Goal: Complete application form: Complete application form

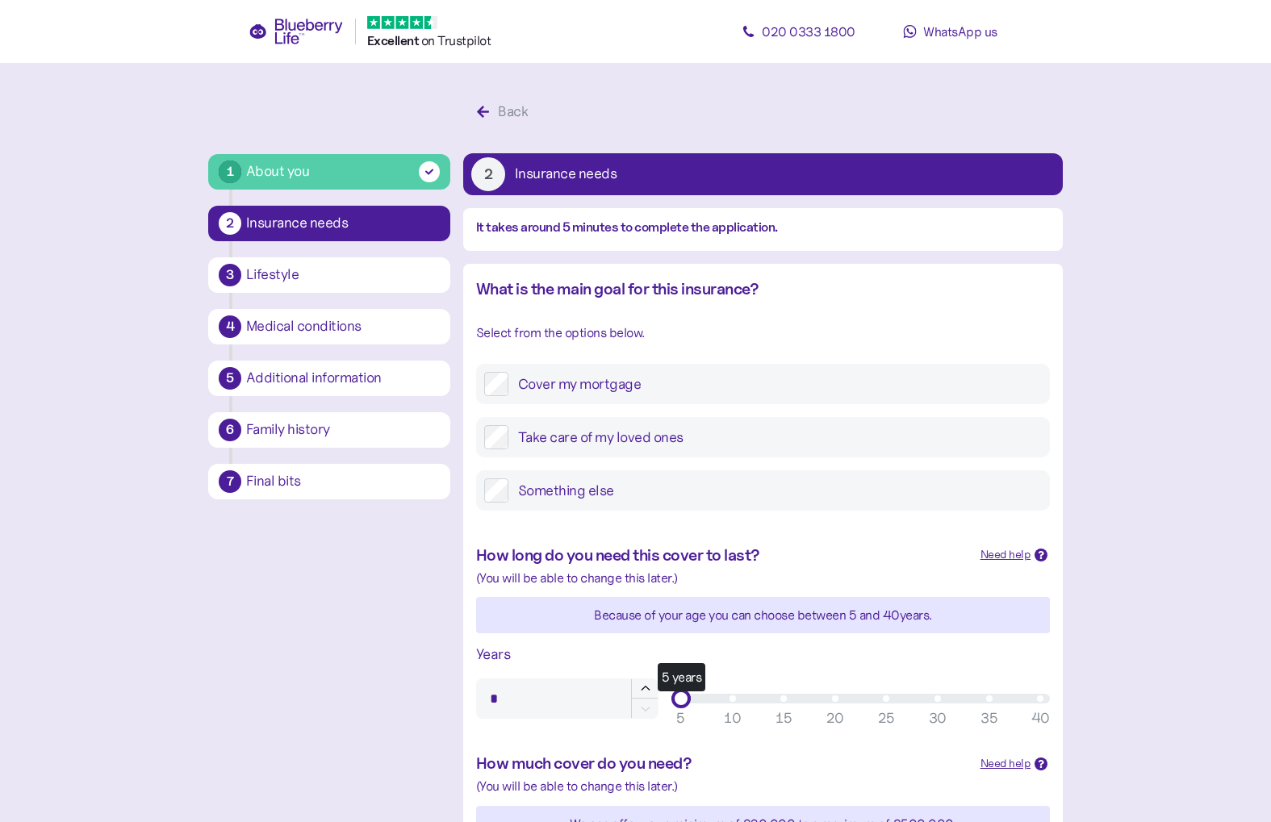
click at [545, 379] on label "Cover my mortgage" at bounding box center [774, 384] width 533 height 24
type input "*"
click at [712, 700] on div "9 years" at bounding box center [860, 699] width 359 height 10
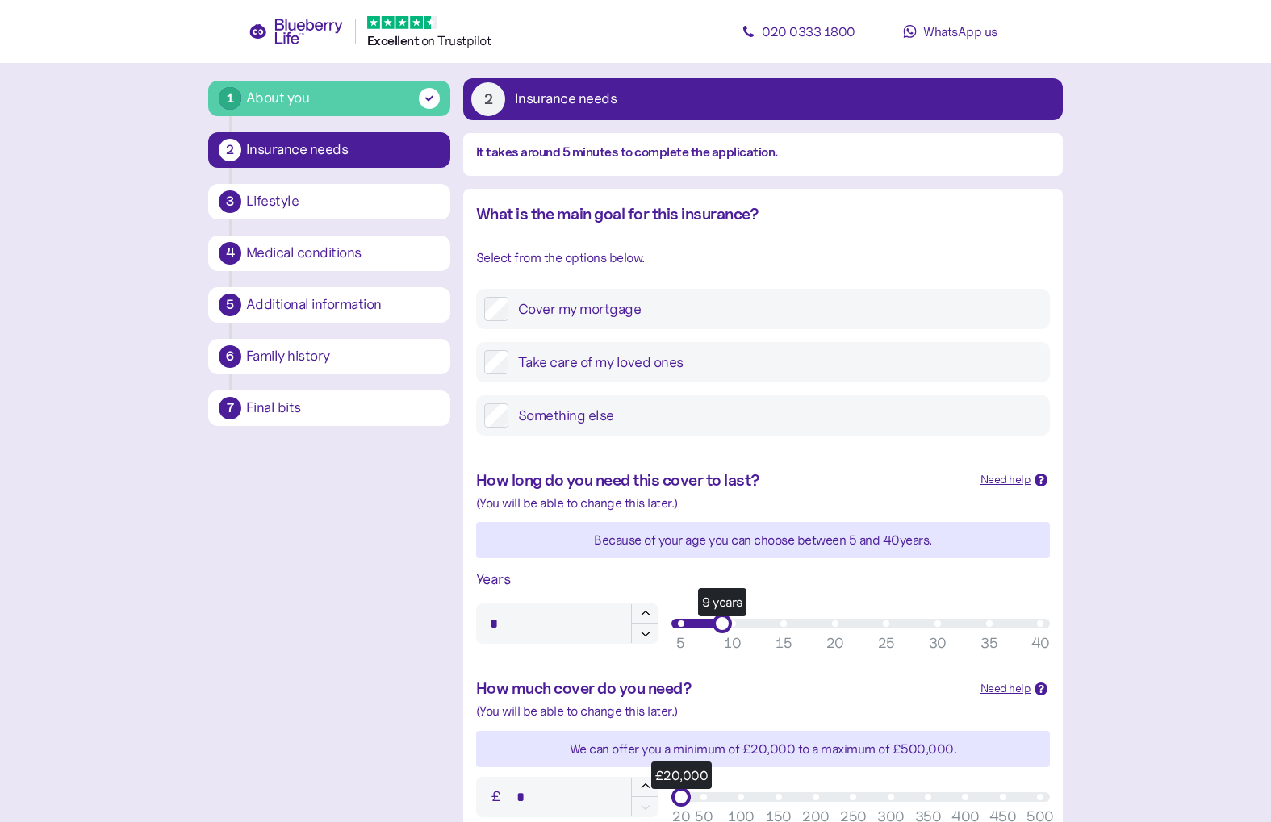
scroll to position [184, 0]
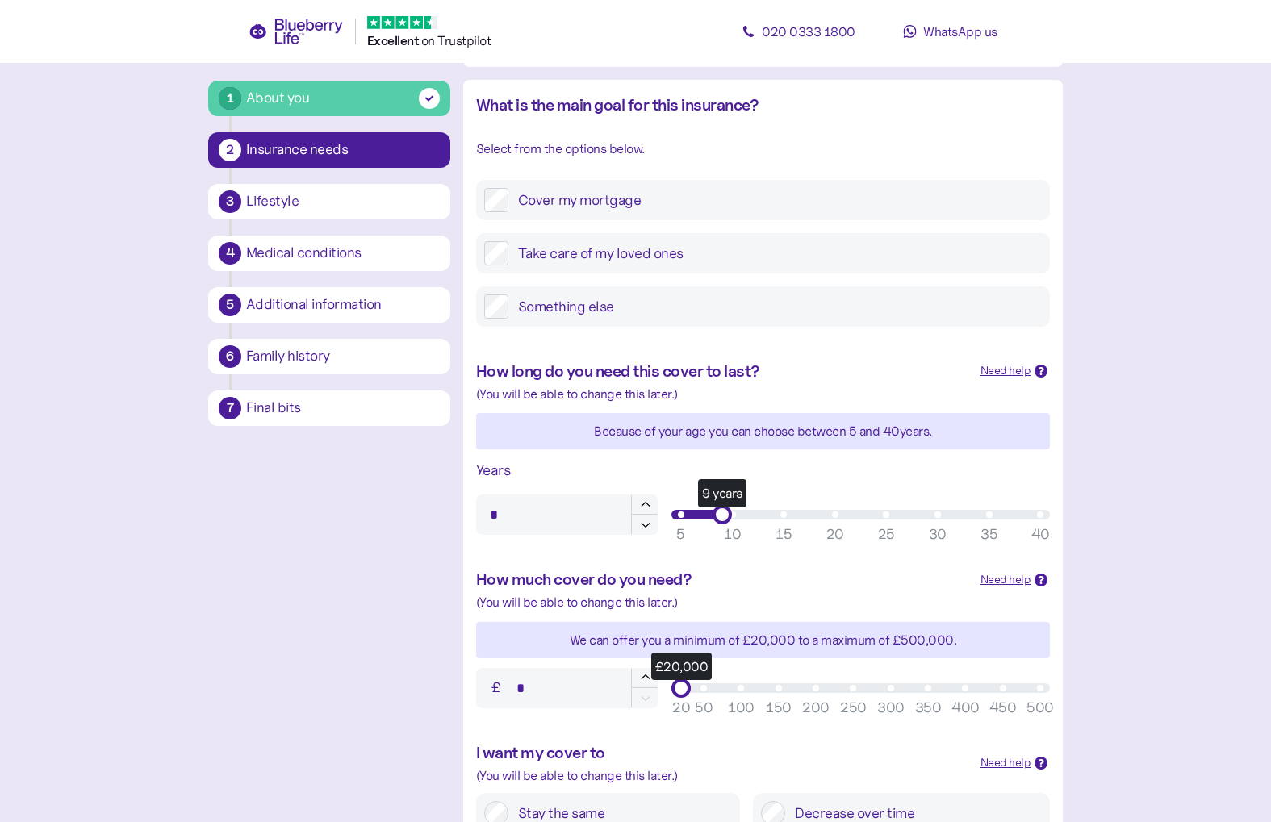
type input "******"
click at [712, 688] on div "£71,000" at bounding box center [860, 689] width 359 height 10
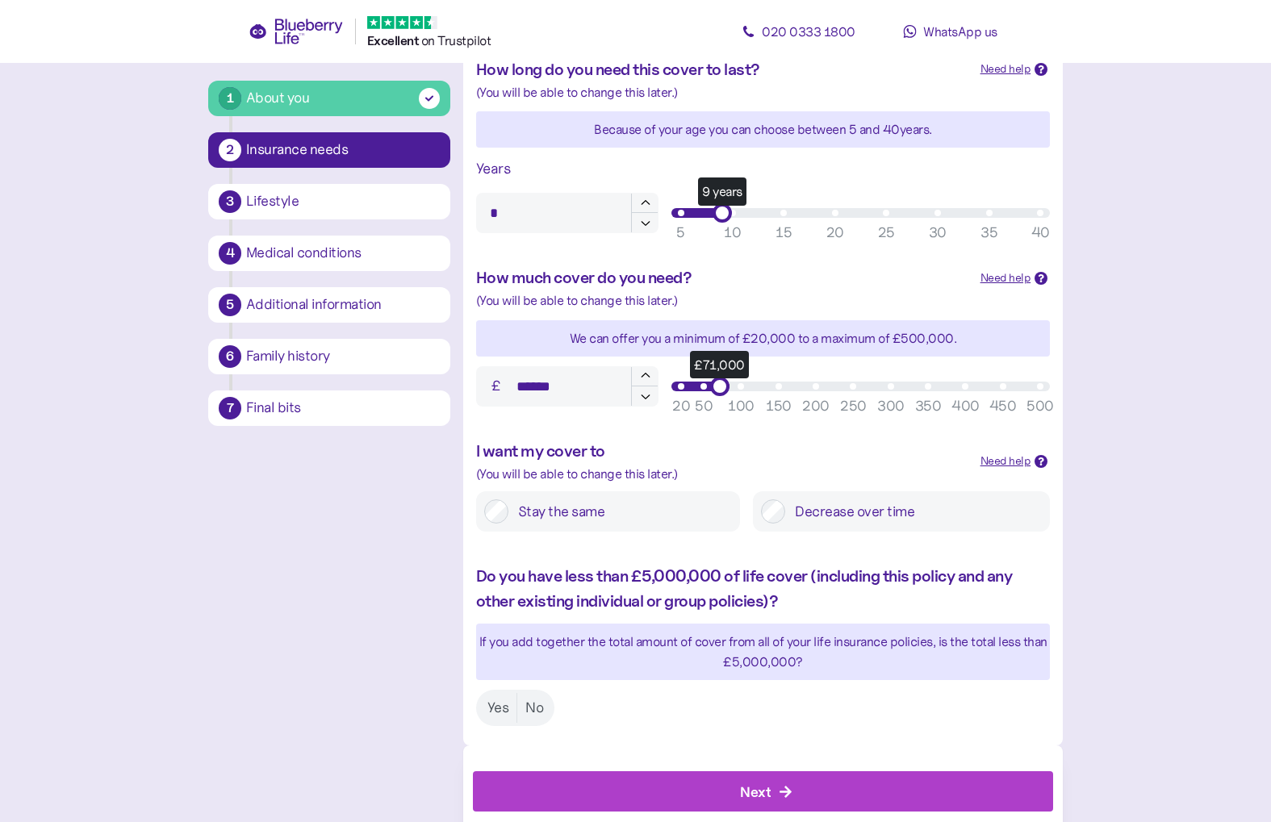
scroll to position [523, 0]
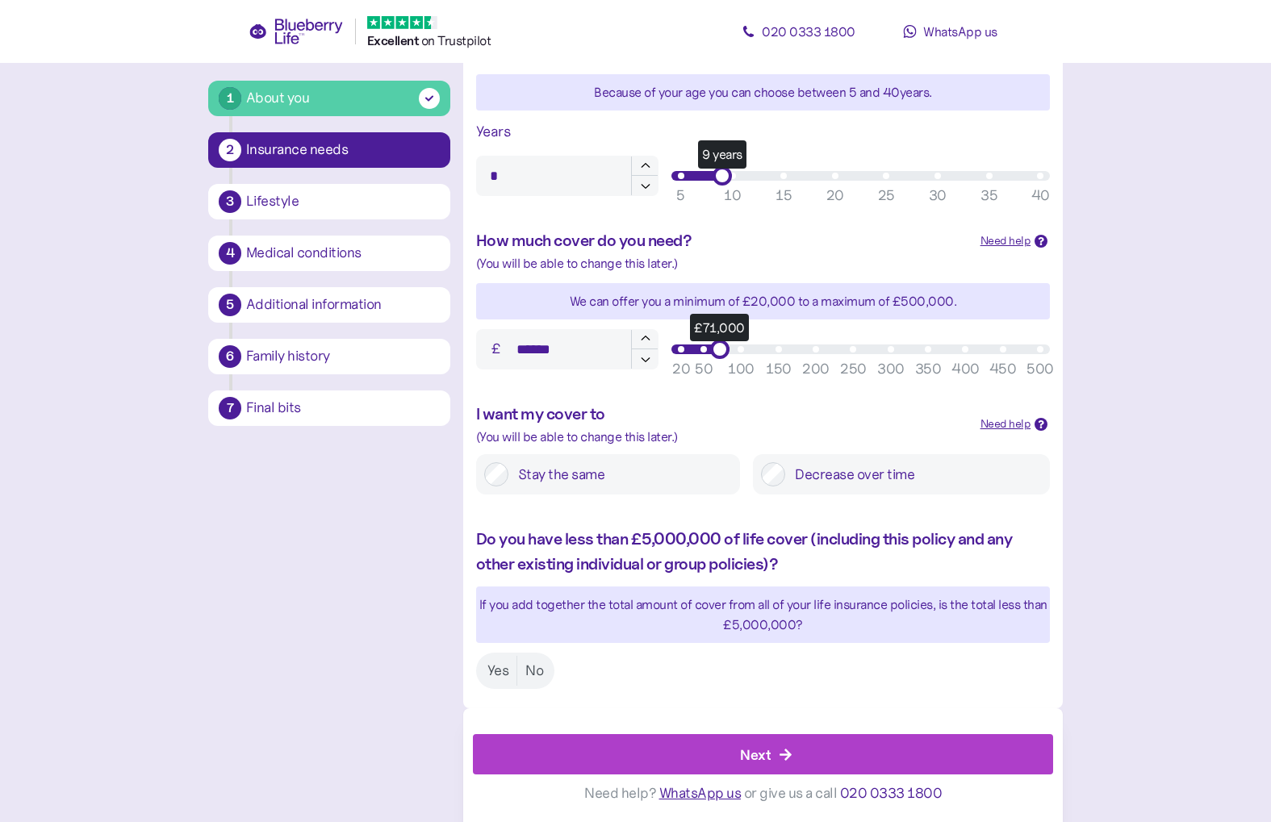
click at [716, 469] on label "Stay the same" at bounding box center [620, 474] width 224 height 24
click at [498, 672] on label "Yes" at bounding box center [498, 671] width 38 height 30
click at [600, 755] on div "Next" at bounding box center [767, 754] width 544 height 39
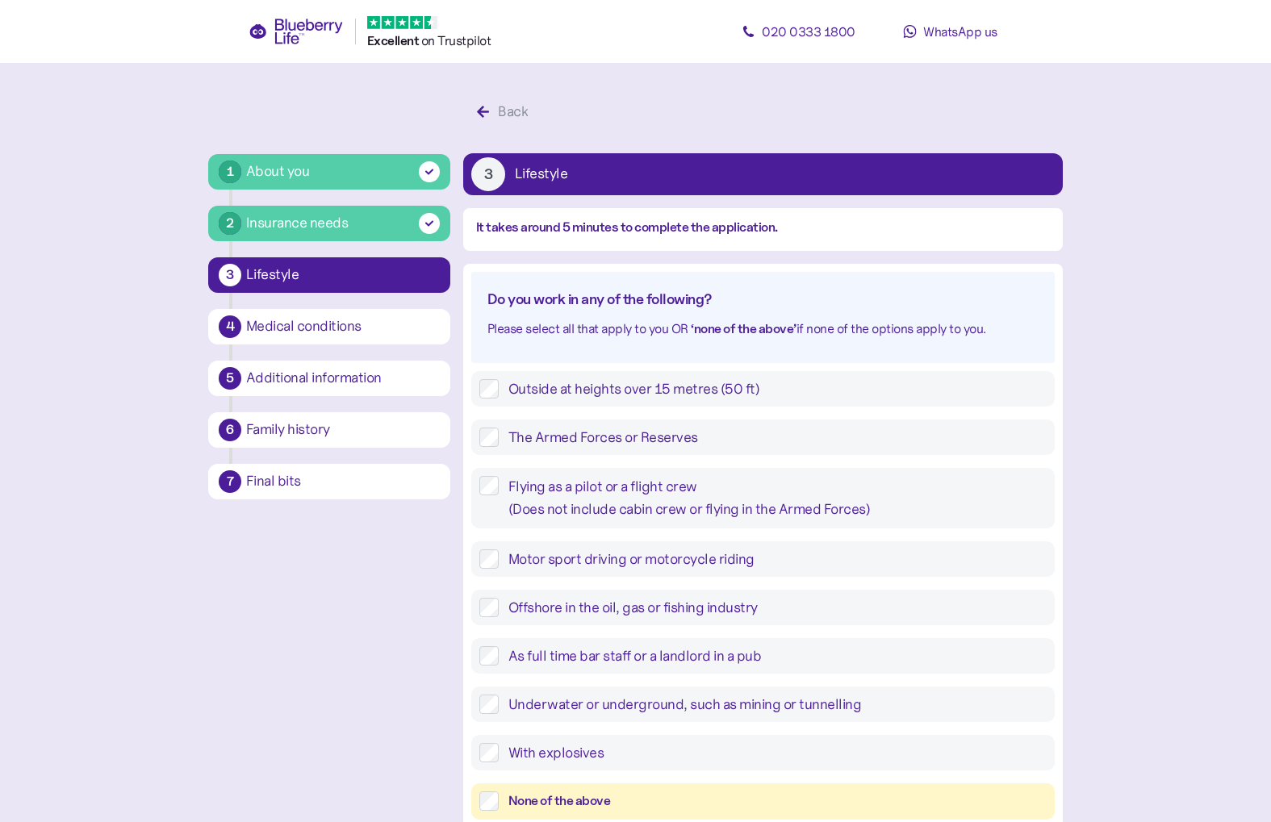
click at [541, 391] on label "Outside at heights over 15 metres (50 ft)" at bounding box center [773, 388] width 548 height 19
click at [541, 438] on label "The Armed Forces or Reserves" at bounding box center [773, 437] width 548 height 19
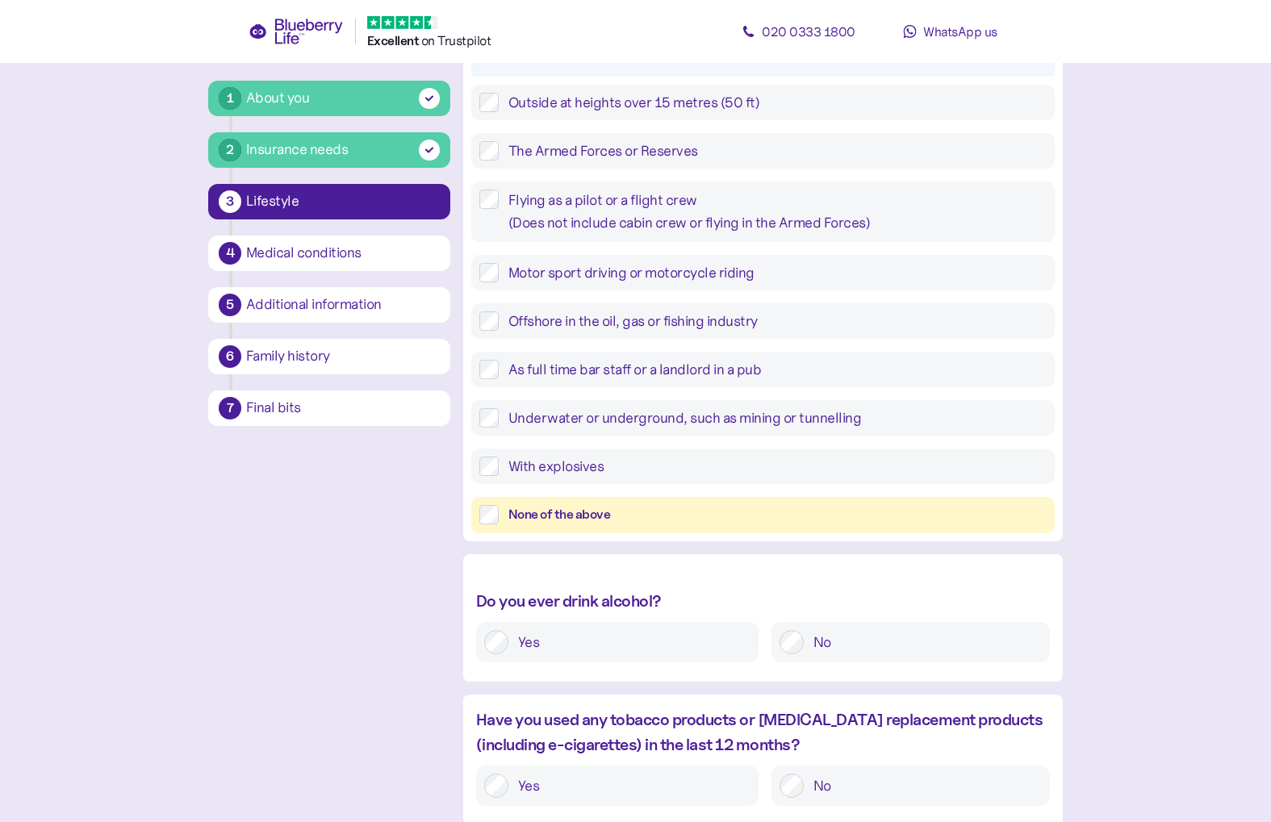
click at [593, 643] on label "Yes" at bounding box center [629, 642] width 242 height 24
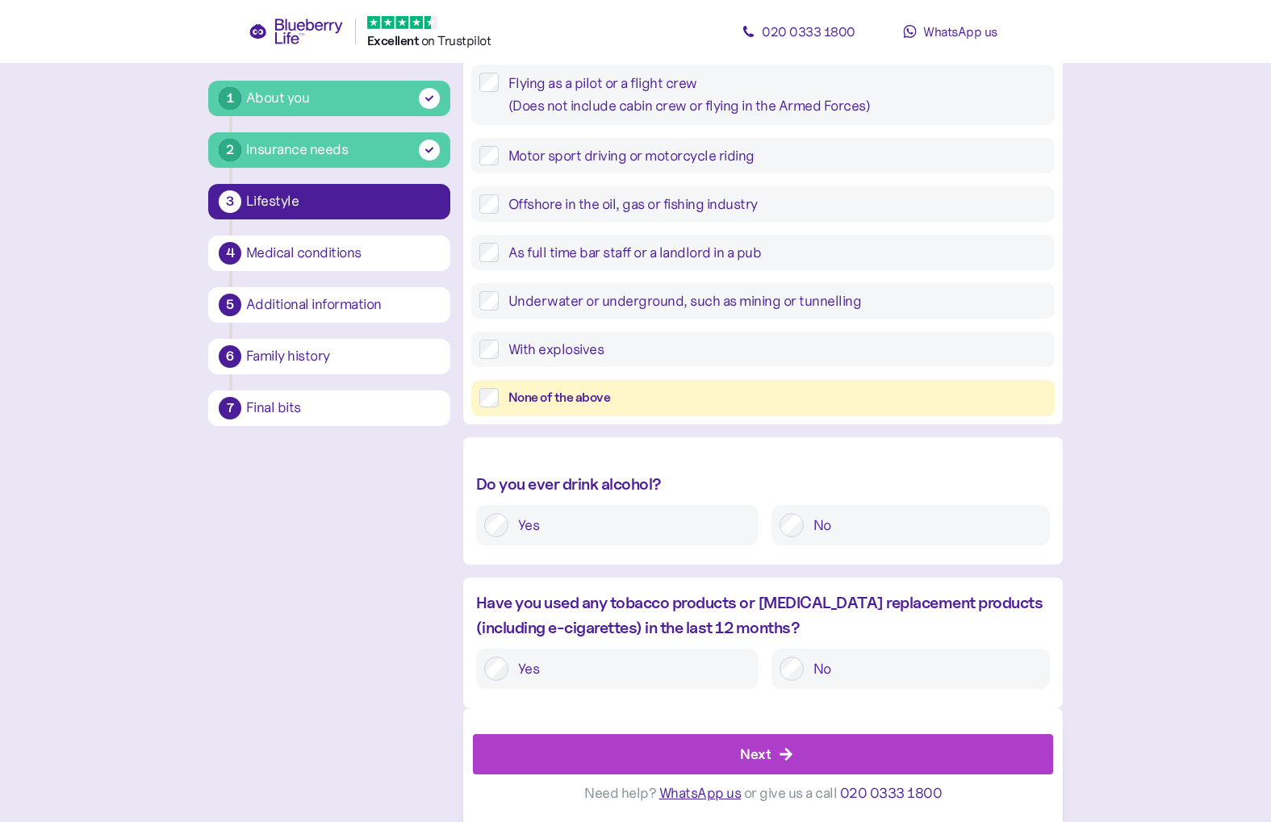
click at [772, 753] on div "Next" at bounding box center [767, 754] width 544 height 39
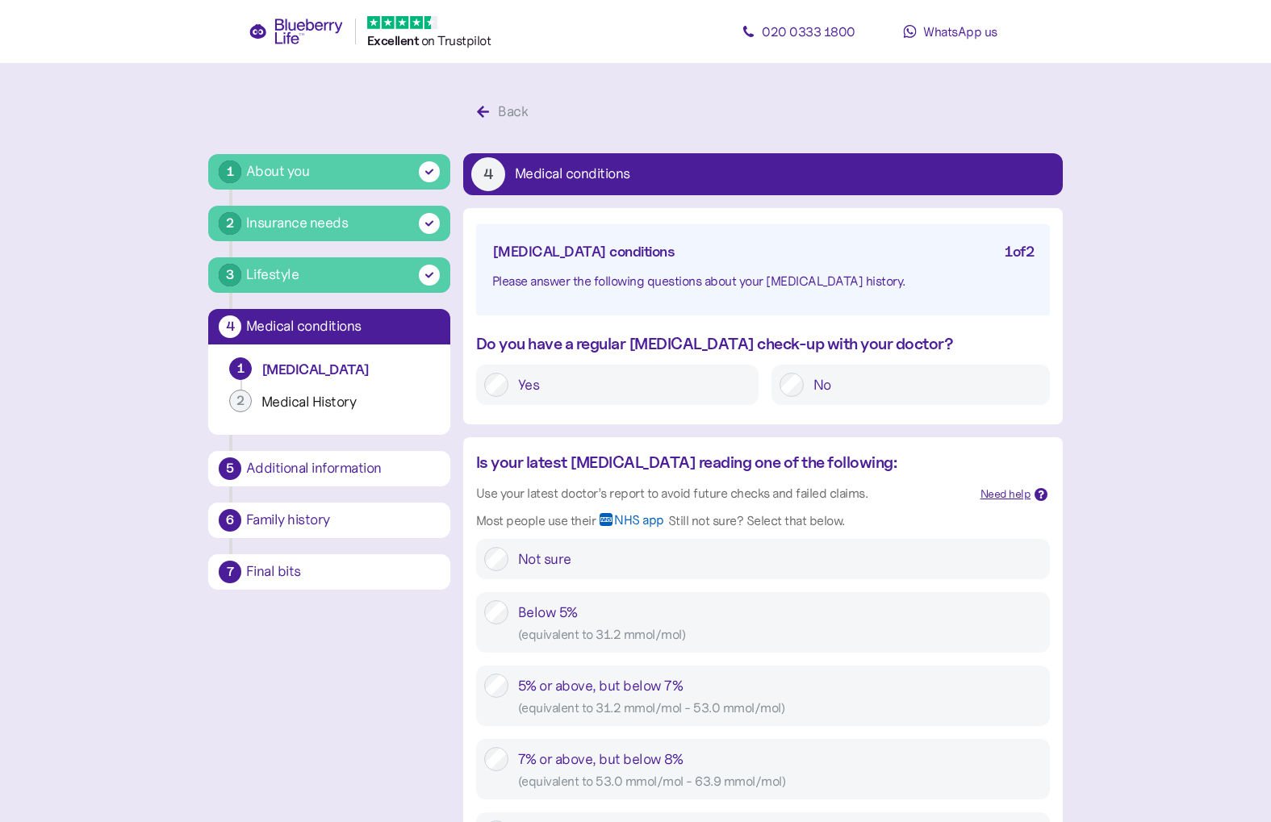
scroll to position [121, 0]
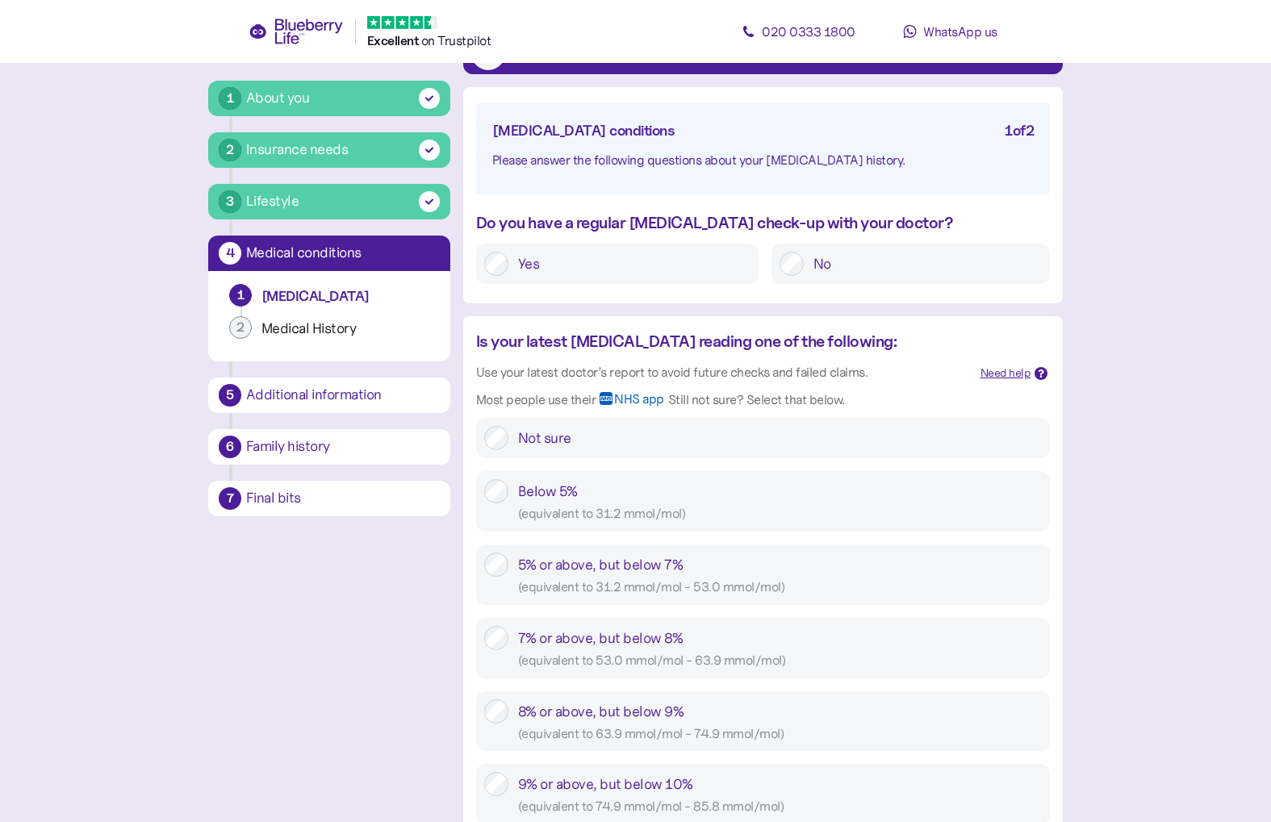
click at [592, 434] on div "Not sure" at bounding box center [780, 438] width 524 height 24
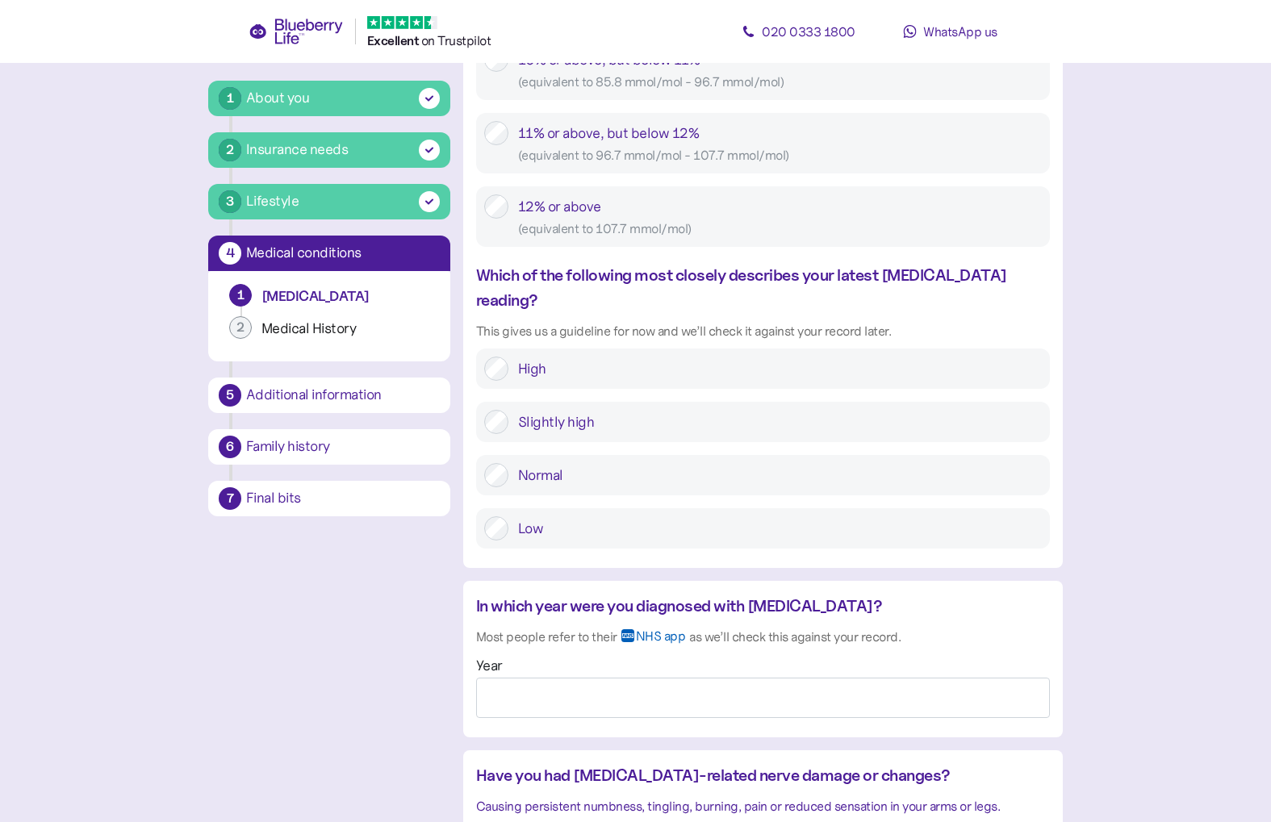
scroll to position [994, 0]
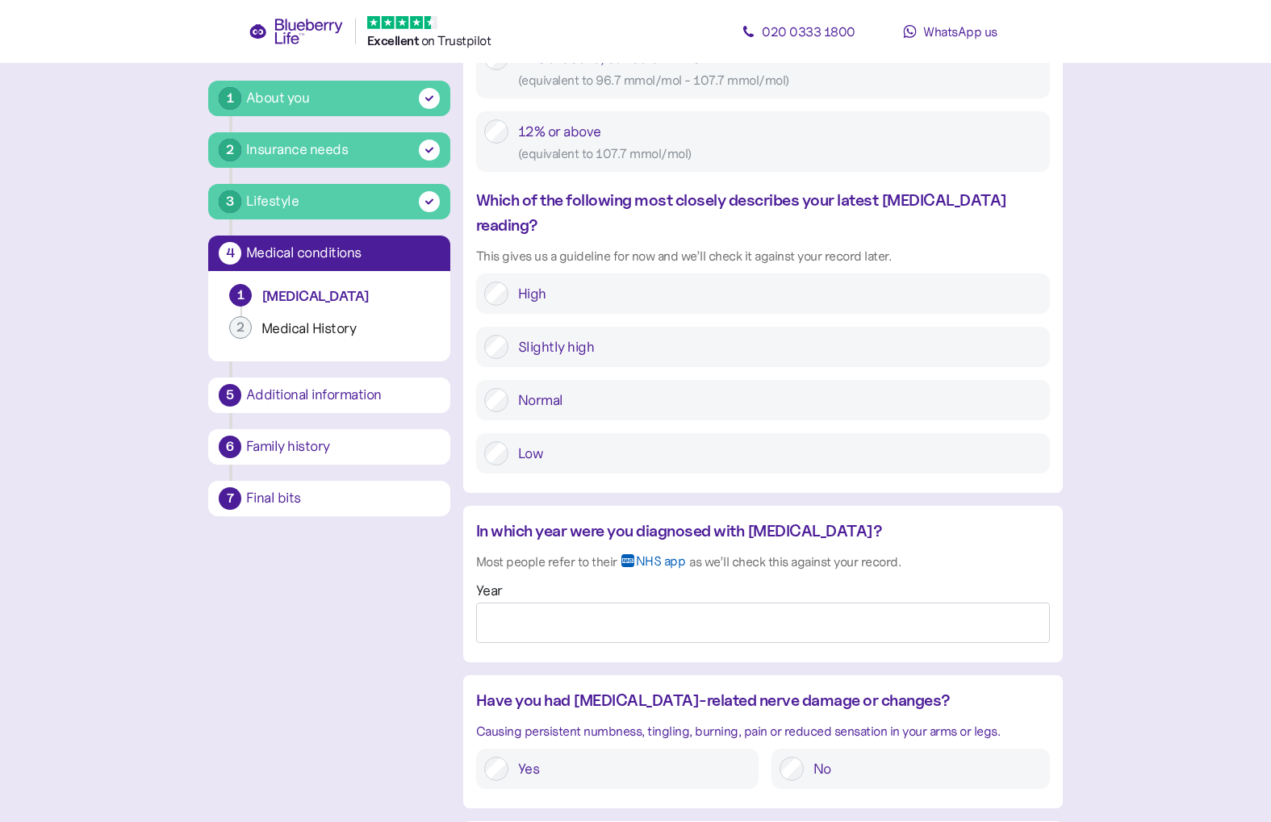
click at [531, 282] on label "High" at bounding box center [774, 294] width 533 height 24
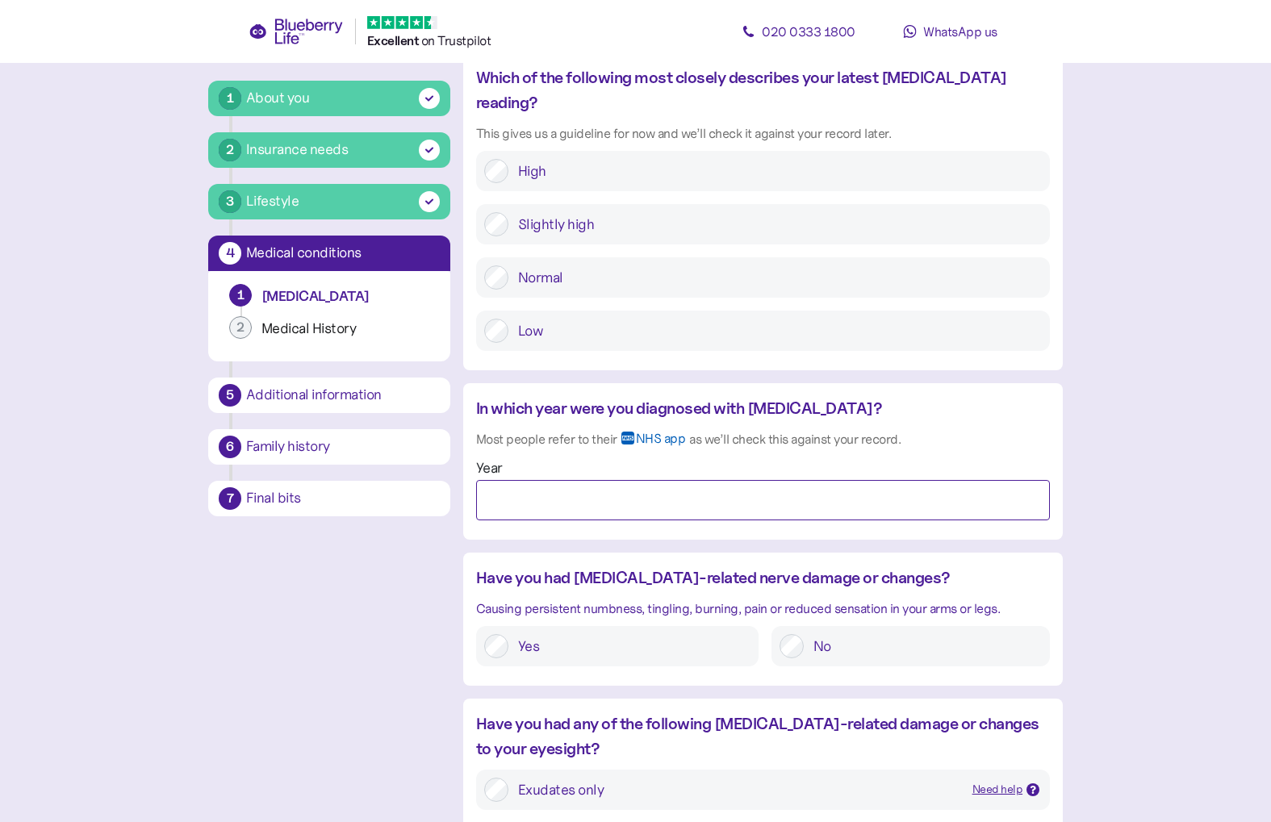
click at [583, 480] on input "Year" at bounding box center [763, 500] width 574 height 40
type input "*"
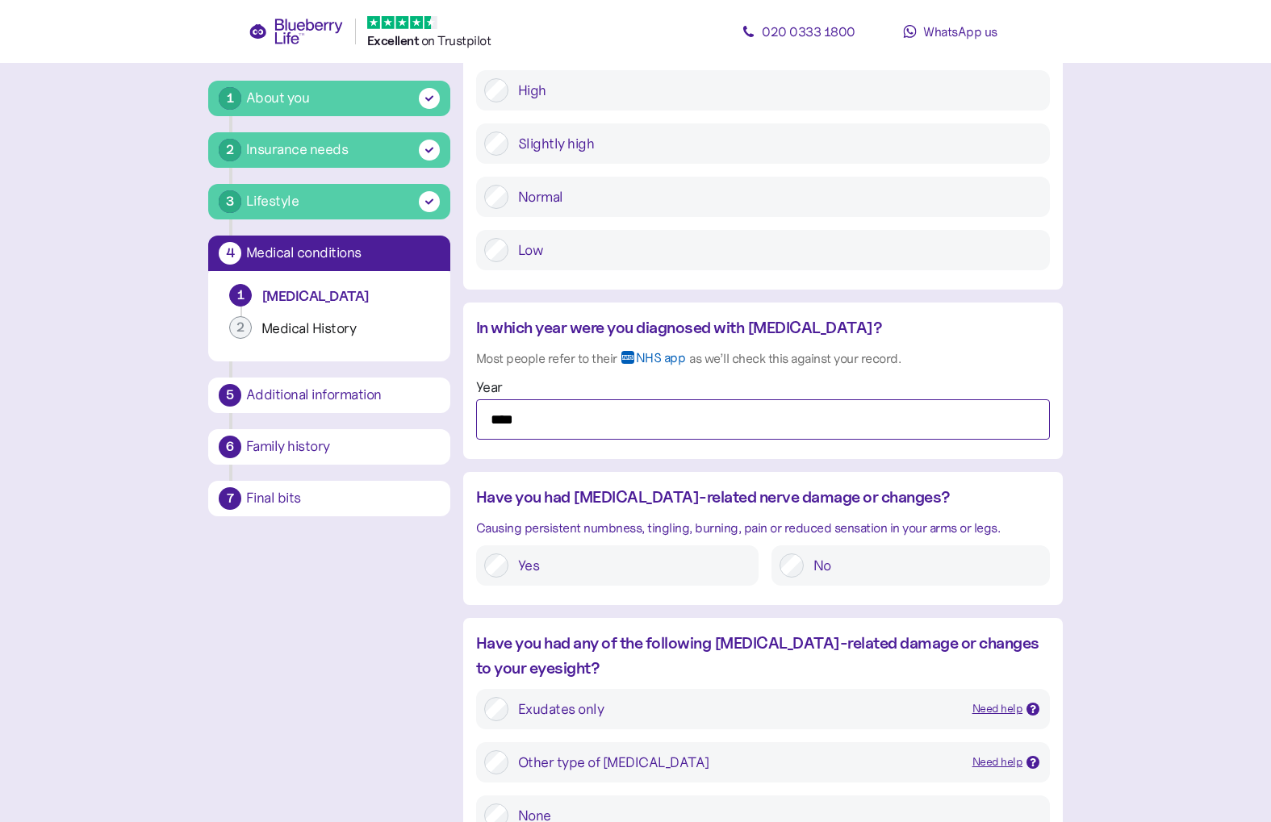
scroll to position [1315, 0]
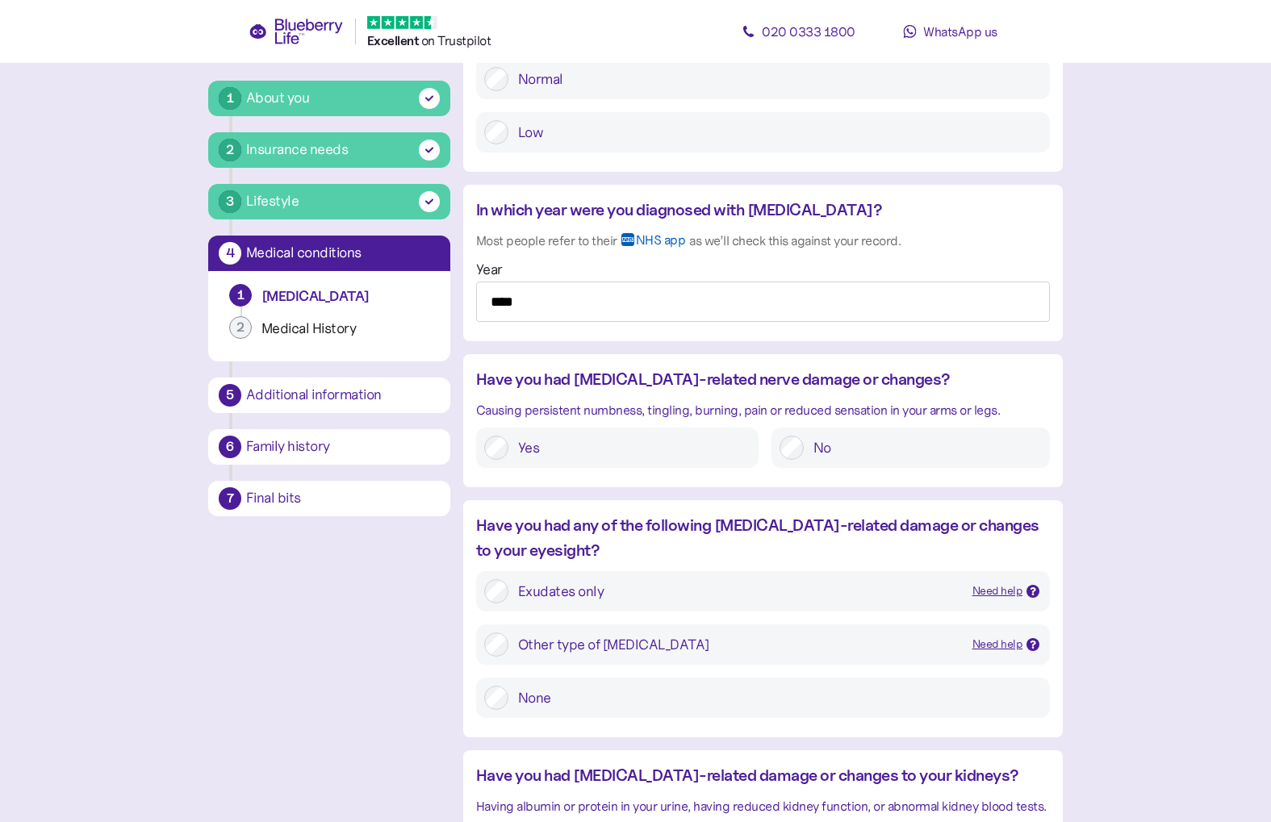
click at [553, 471] on div "[MEDICAL_DATA] conditions 1 of 2 Please answer the following questions about yo…" at bounding box center [763, 23] width 600 height 2260
click at [544, 282] on input "****" at bounding box center [763, 302] width 574 height 40
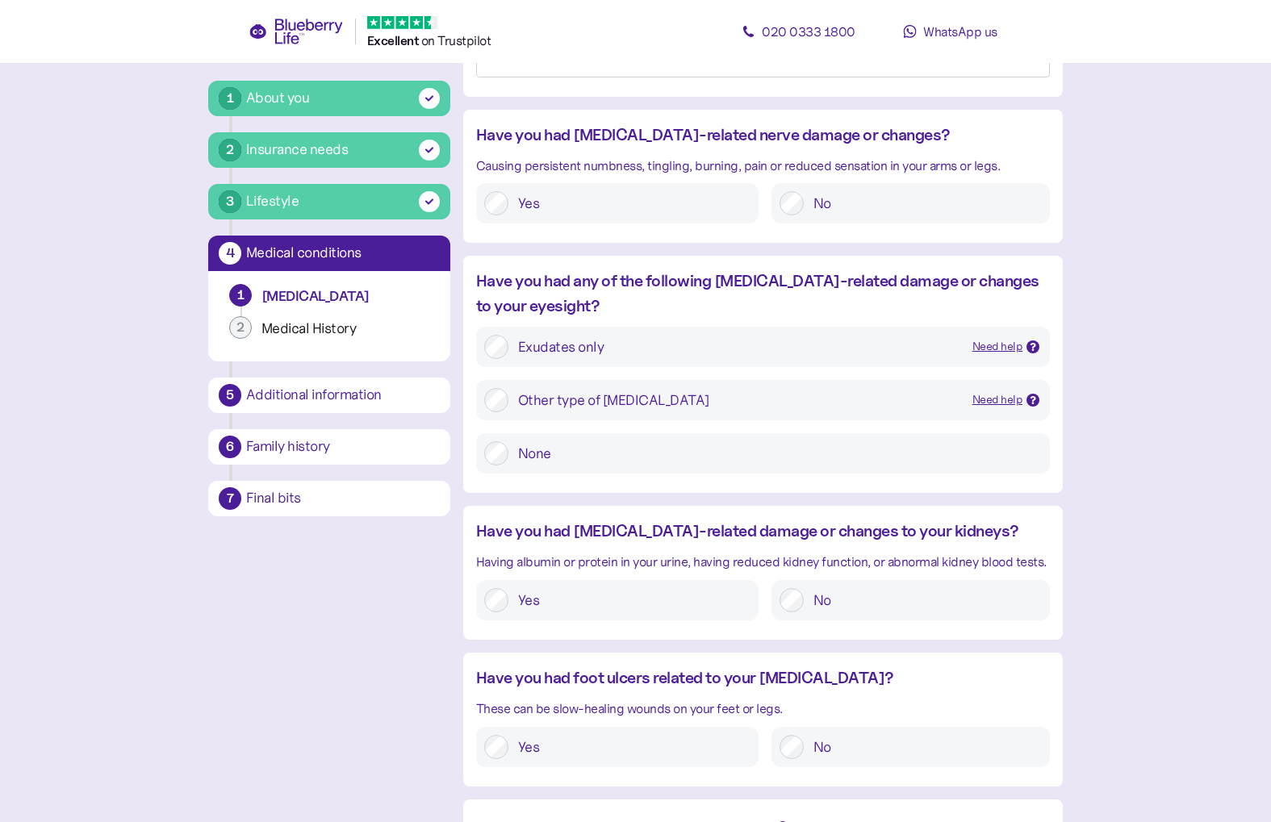
click at [513, 588] on label "Yes" at bounding box center [629, 600] width 242 height 24
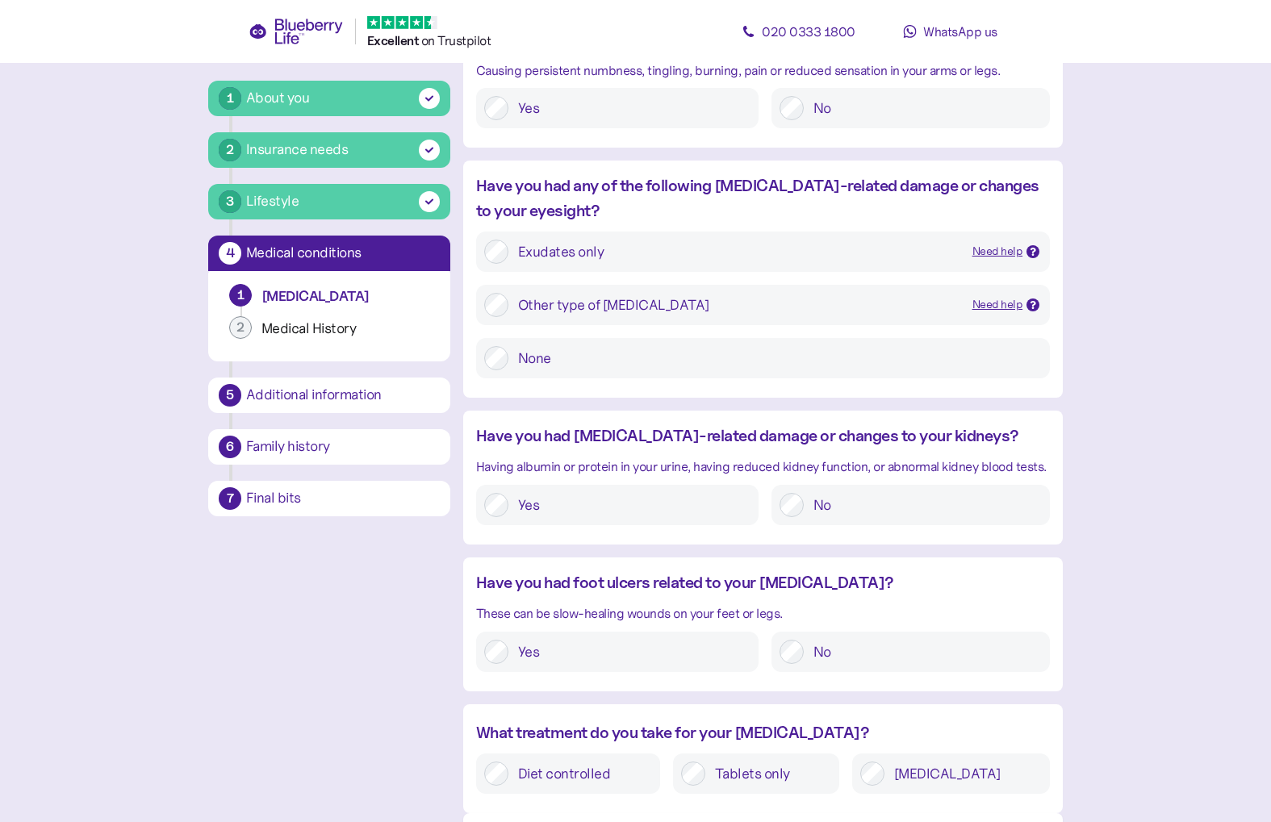
click at [693, 640] on label "Yes" at bounding box center [629, 652] width 242 height 24
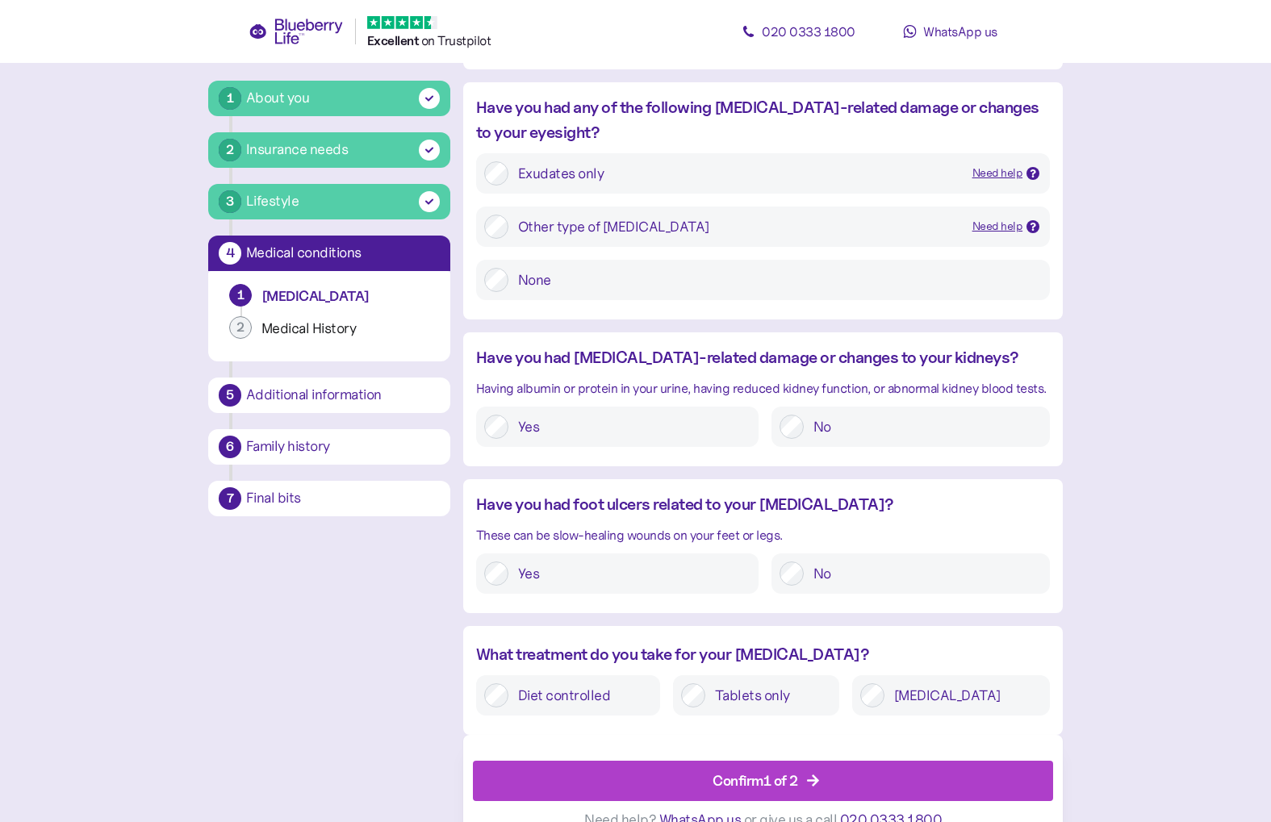
scroll to position [1735, 0]
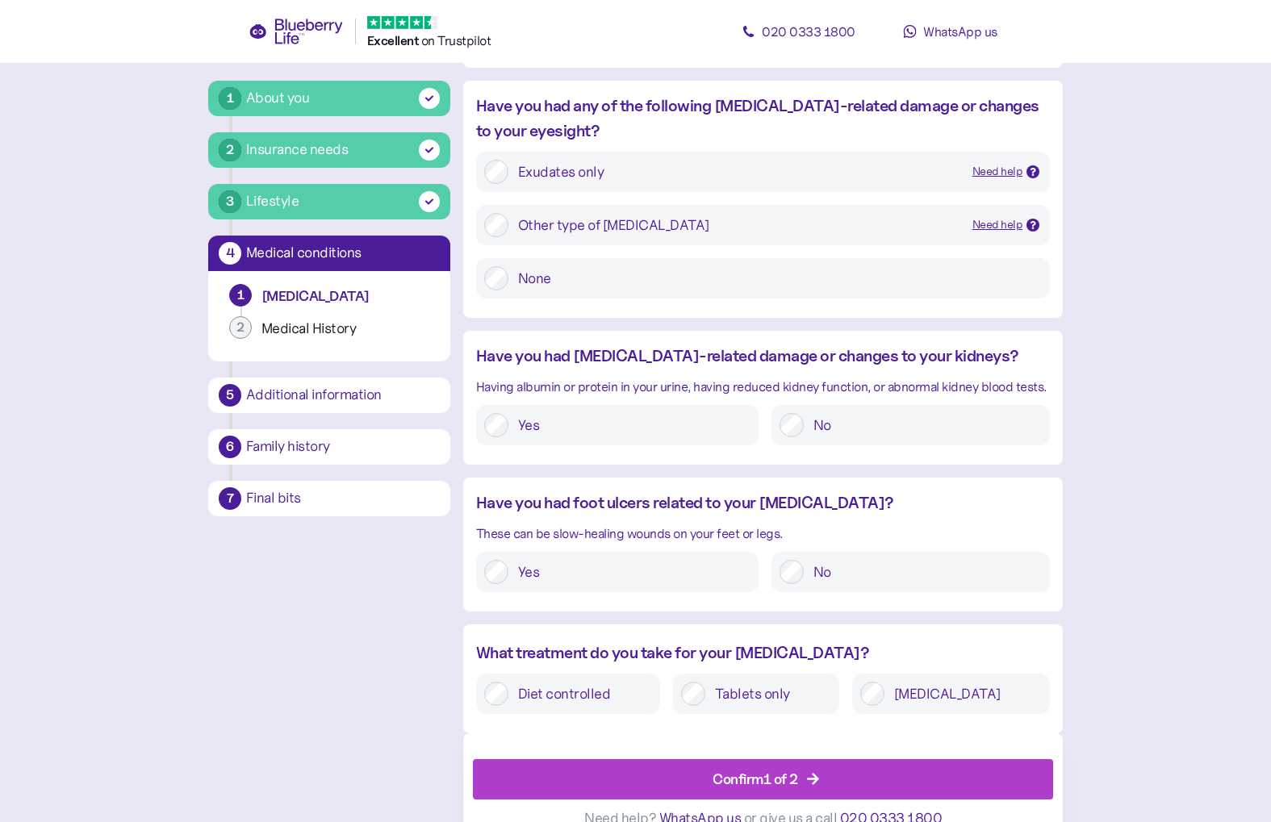
click at [588, 682] on label "Diet controlled" at bounding box center [580, 694] width 144 height 24
click at [596, 760] on div "Confirm 1 of 2" at bounding box center [767, 779] width 544 height 39
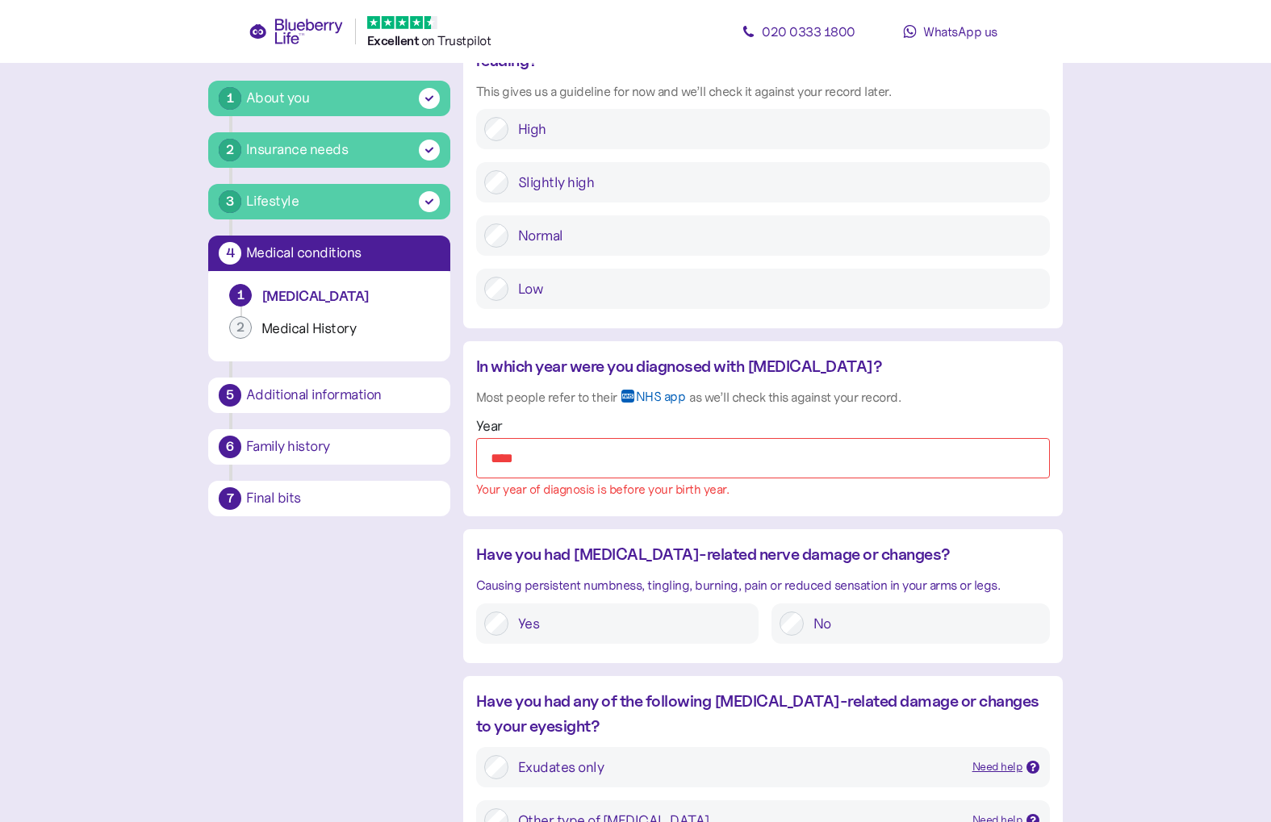
scroll to position [1111, 0]
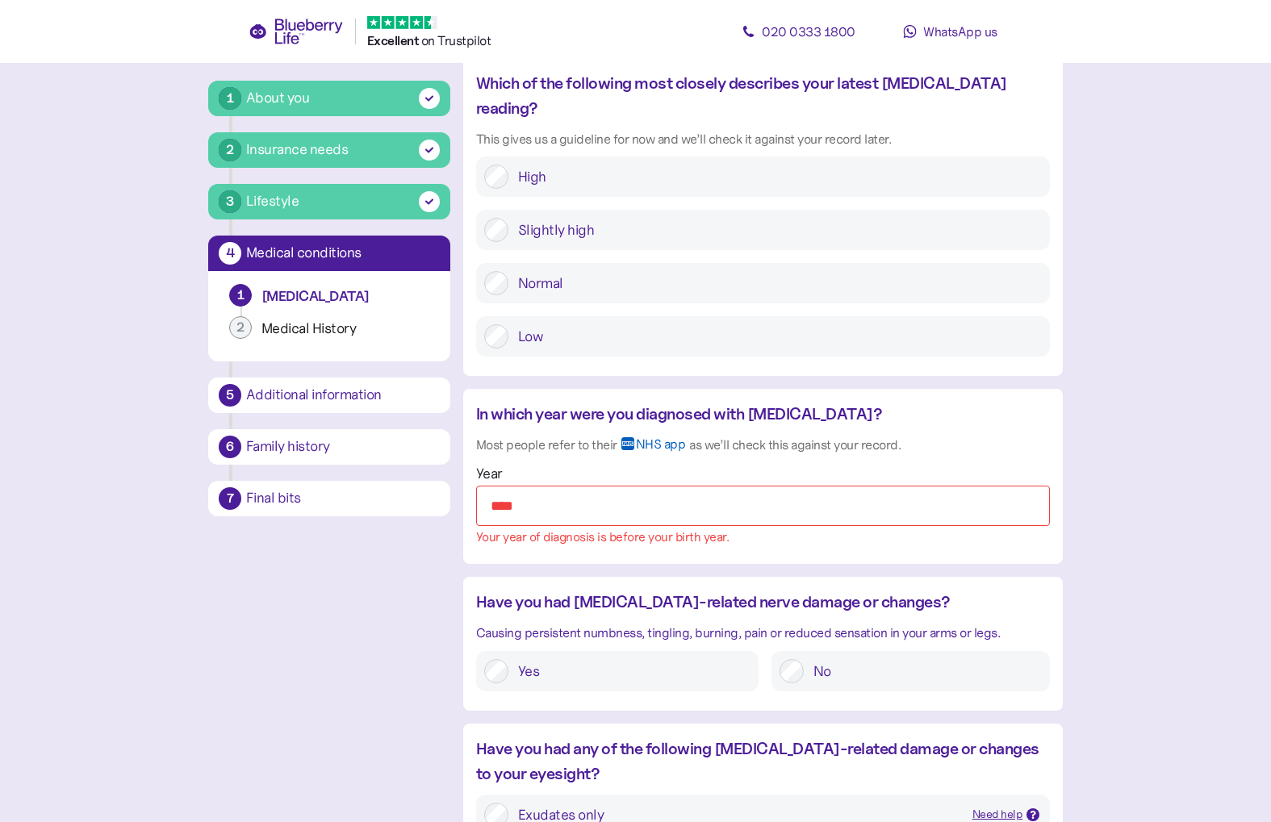
click at [565, 486] on input "****" at bounding box center [763, 506] width 574 height 40
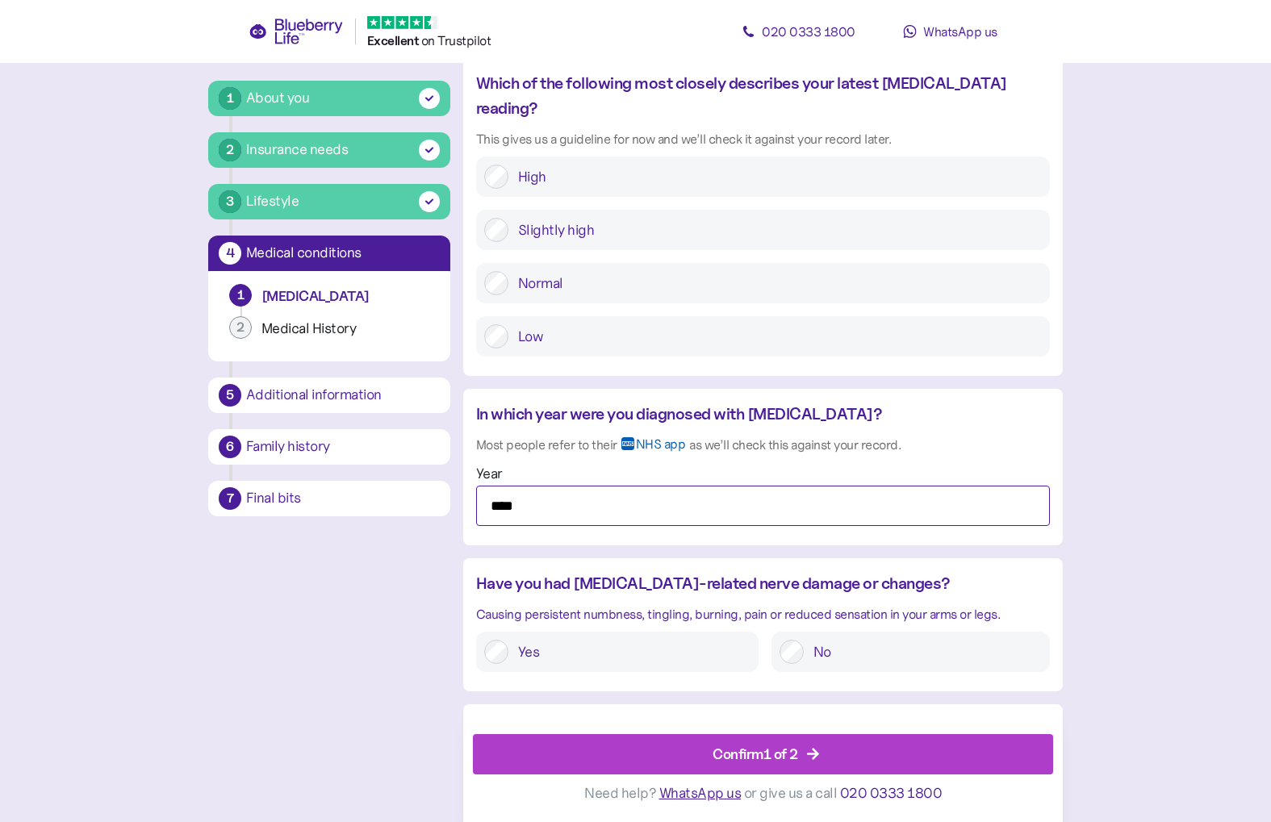
scroll to position [1728, 0]
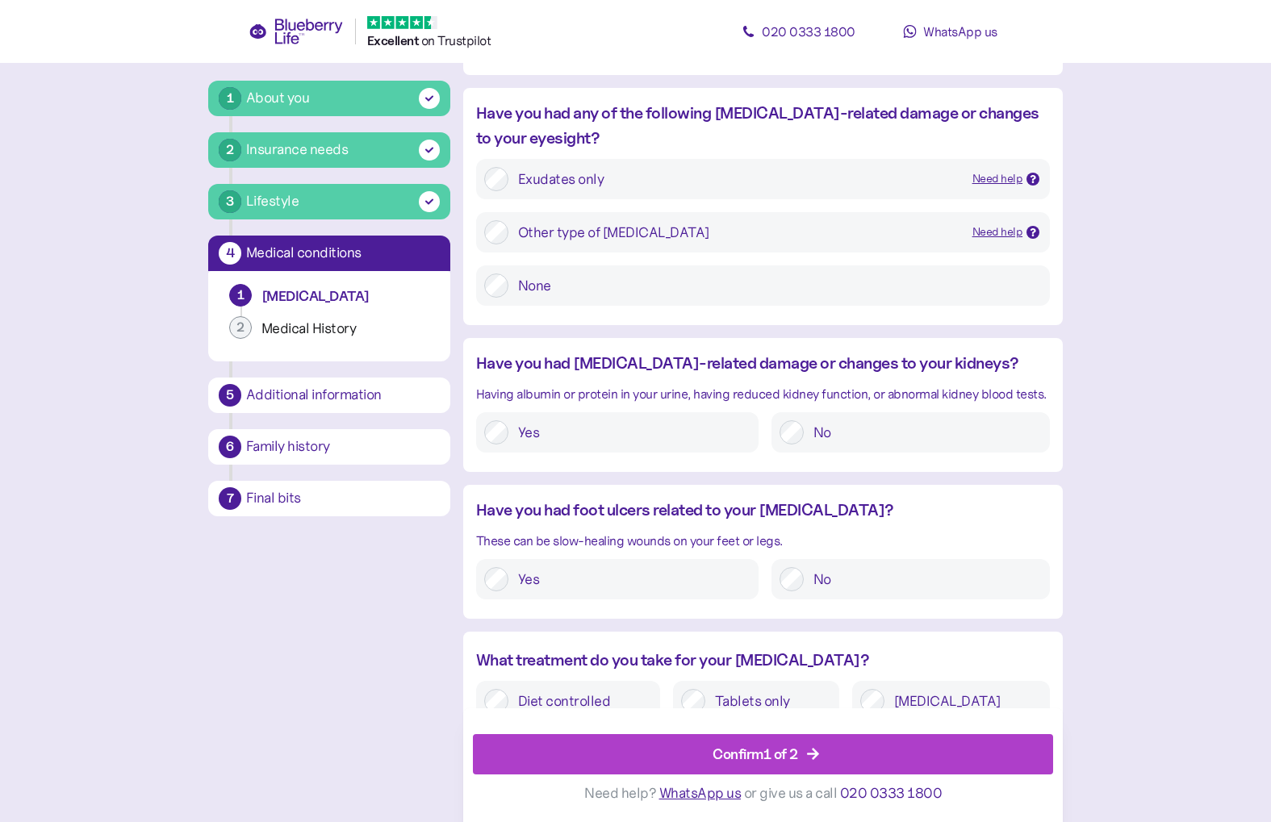
type input "****"
click at [631, 757] on div "Confirm 1 of 2" at bounding box center [767, 754] width 544 height 39
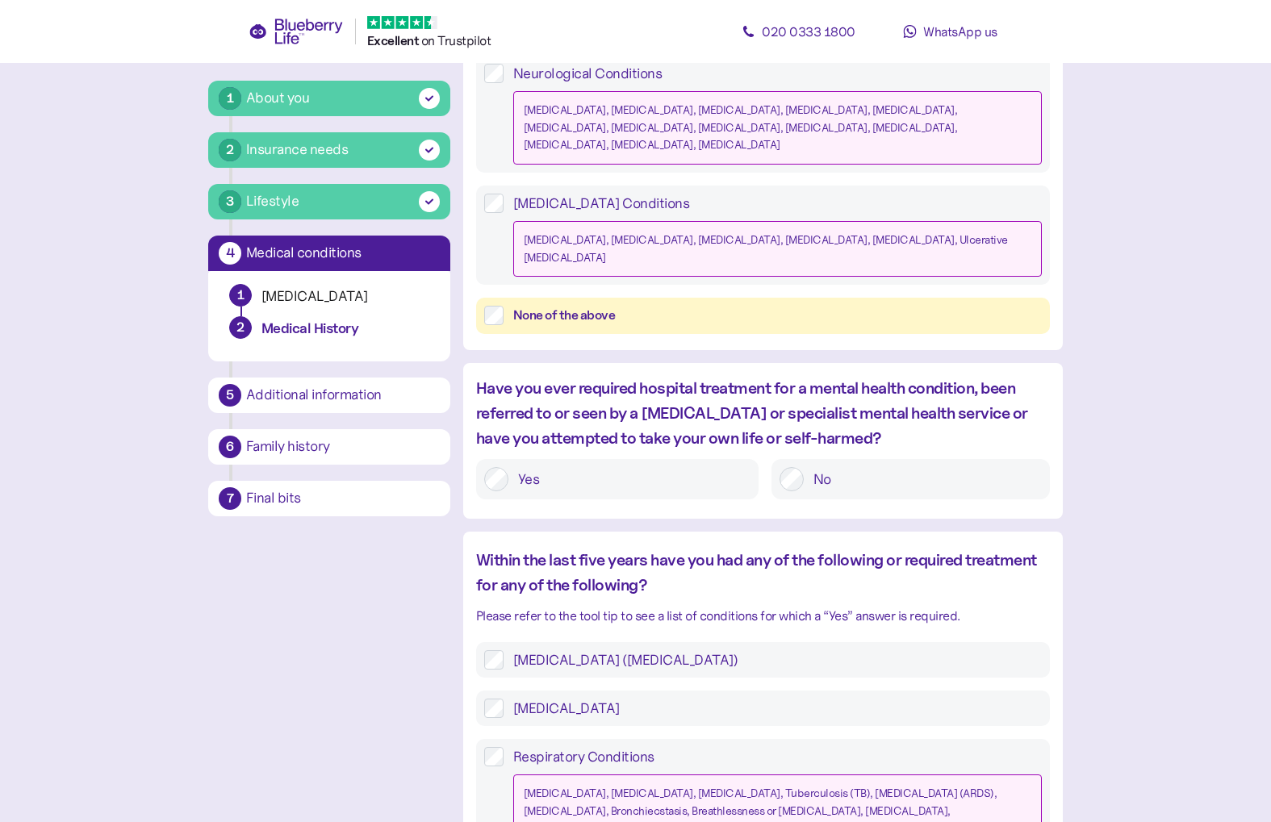
scroll to position [773, 0]
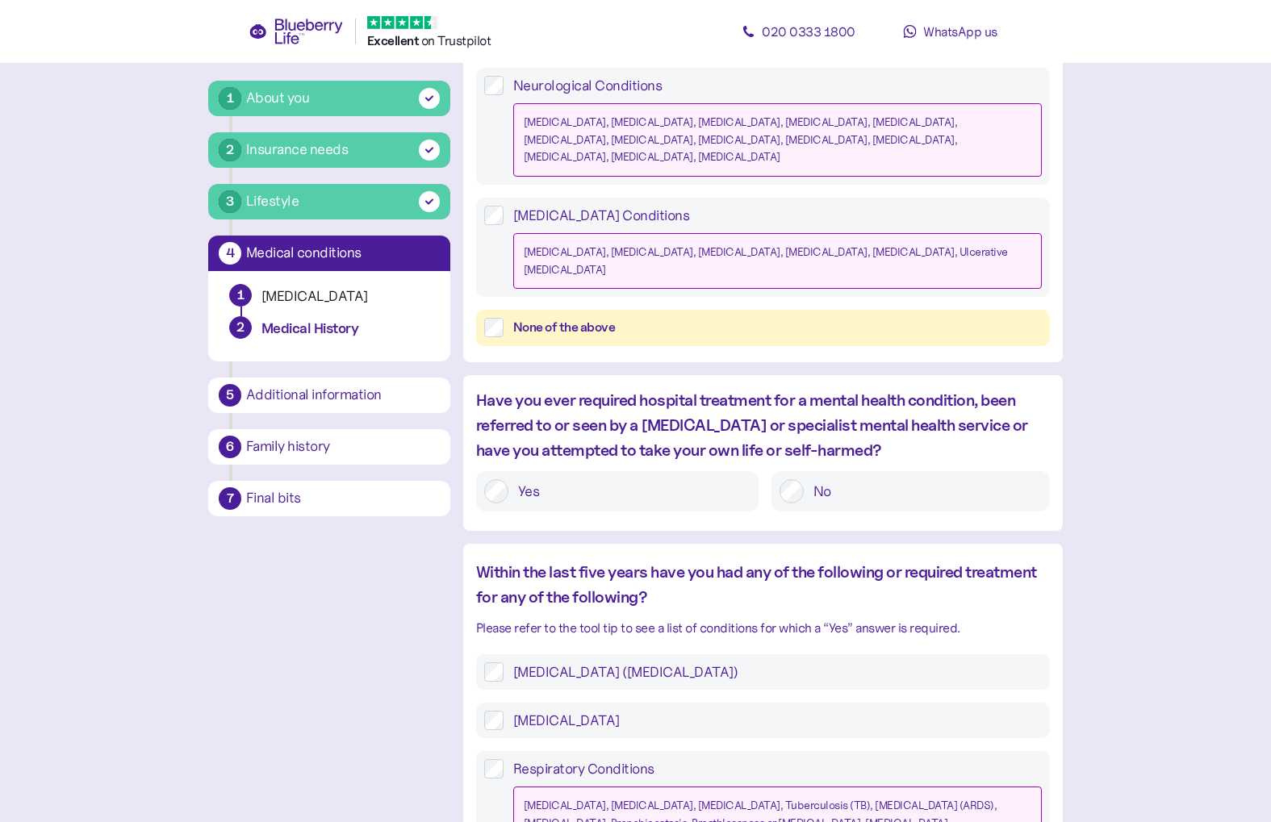
click at [541, 318] on div "None of the above" at bounding box center [777, 328] width 529 height 20
click at [803, 479] on div at bounding box center [792, 491] width 24 height 24
click at [802, 479] on div at bounding box center [792, 491] width 24 height 24
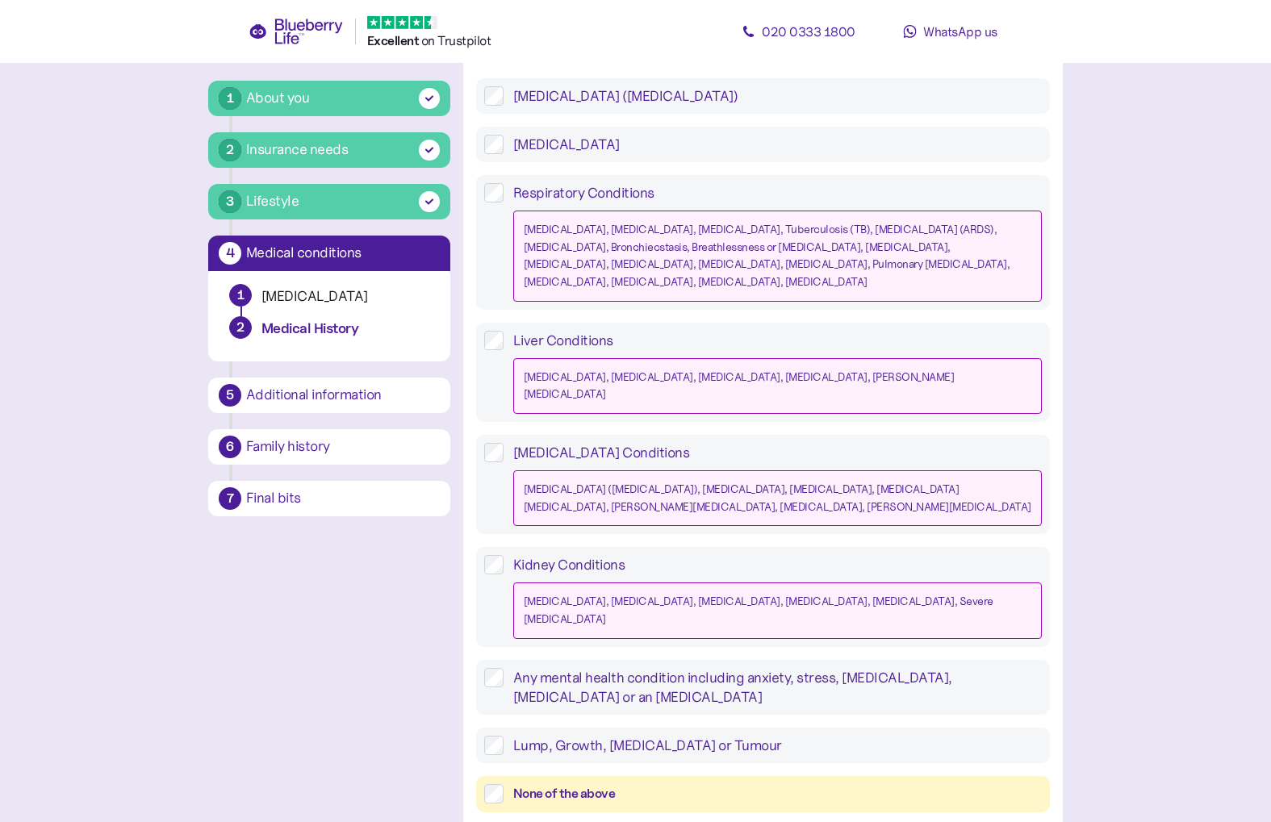
scroll to position [1367, 0]
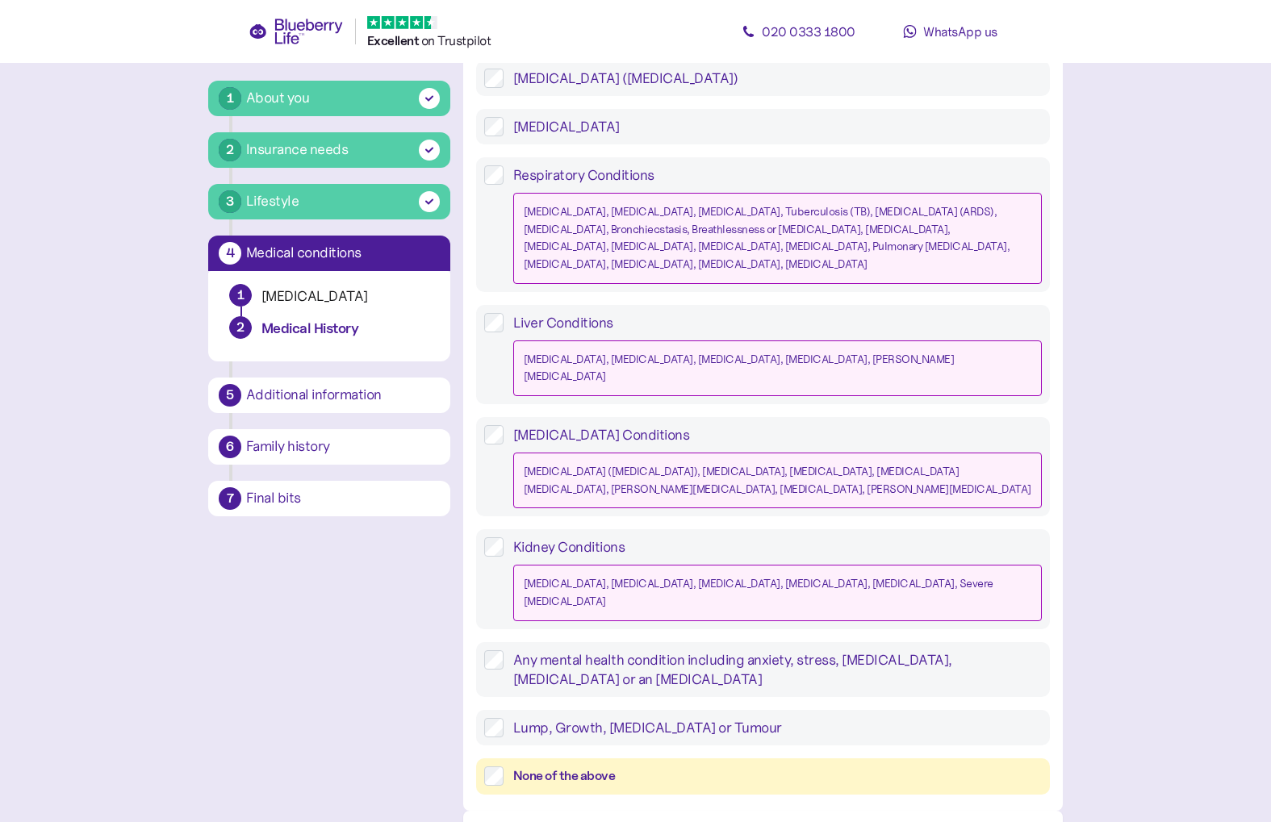
click at [564, 767] on div "None of the above" at bounding box center [777, 777] width 529 height 20
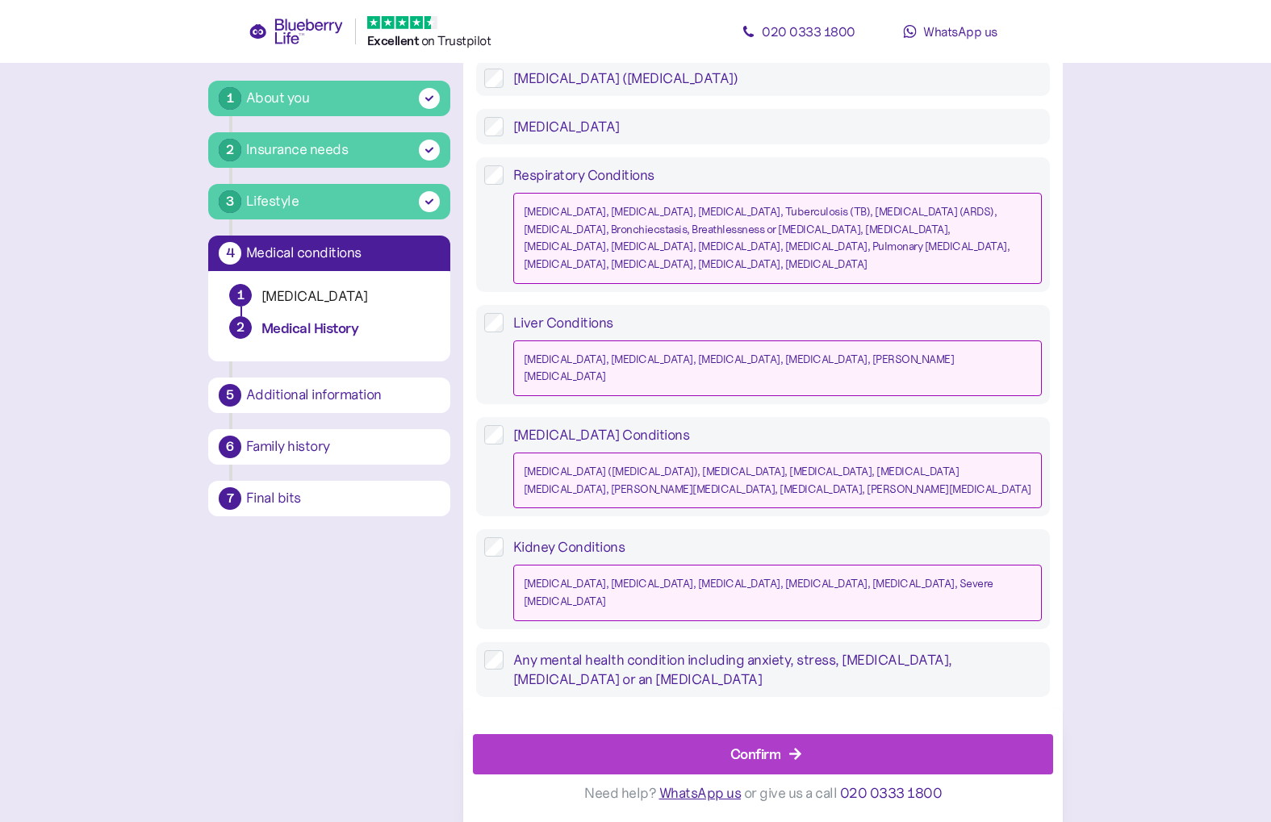
click at [596, 749] on div "Confirm" at bounding box center [767, 754] width 544 height 39
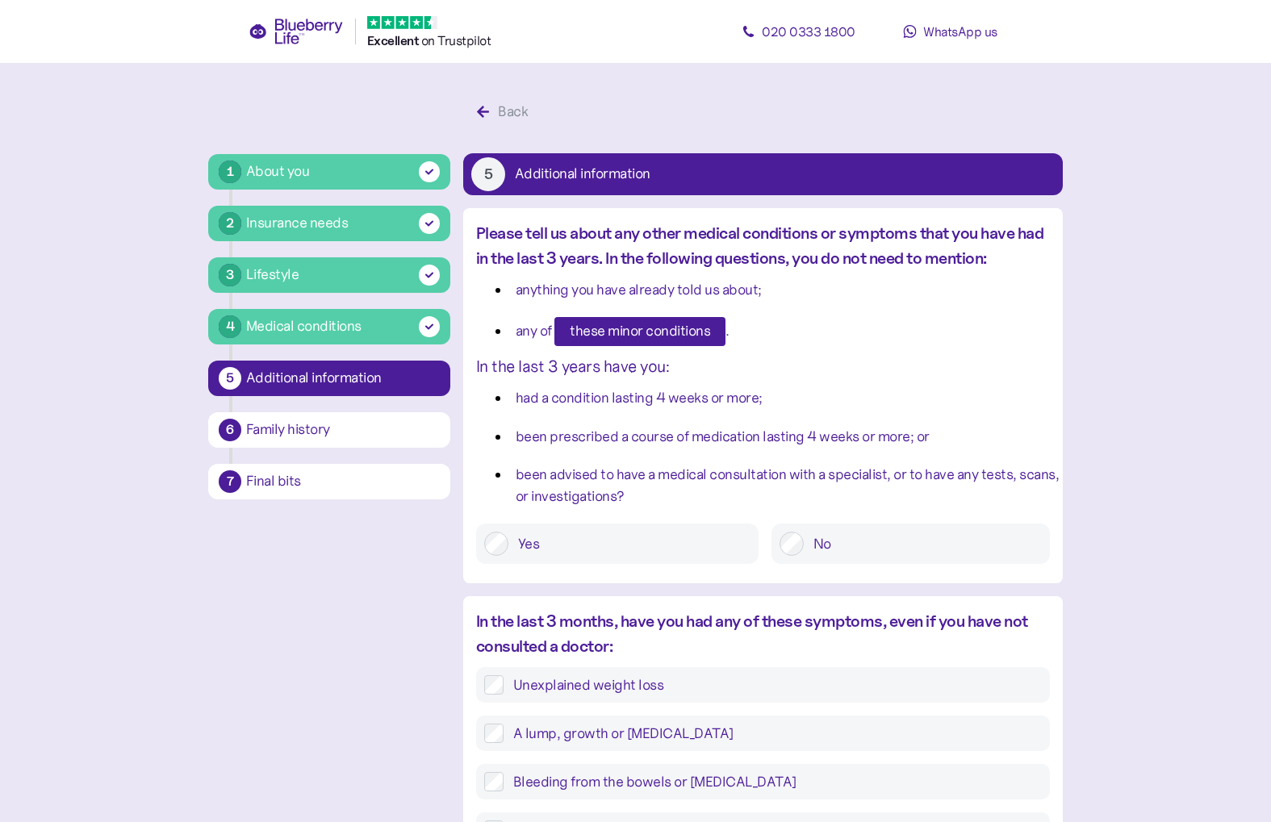
click at [801, 557] on div "No" at bounding box center [910, 544] width 278 height 40
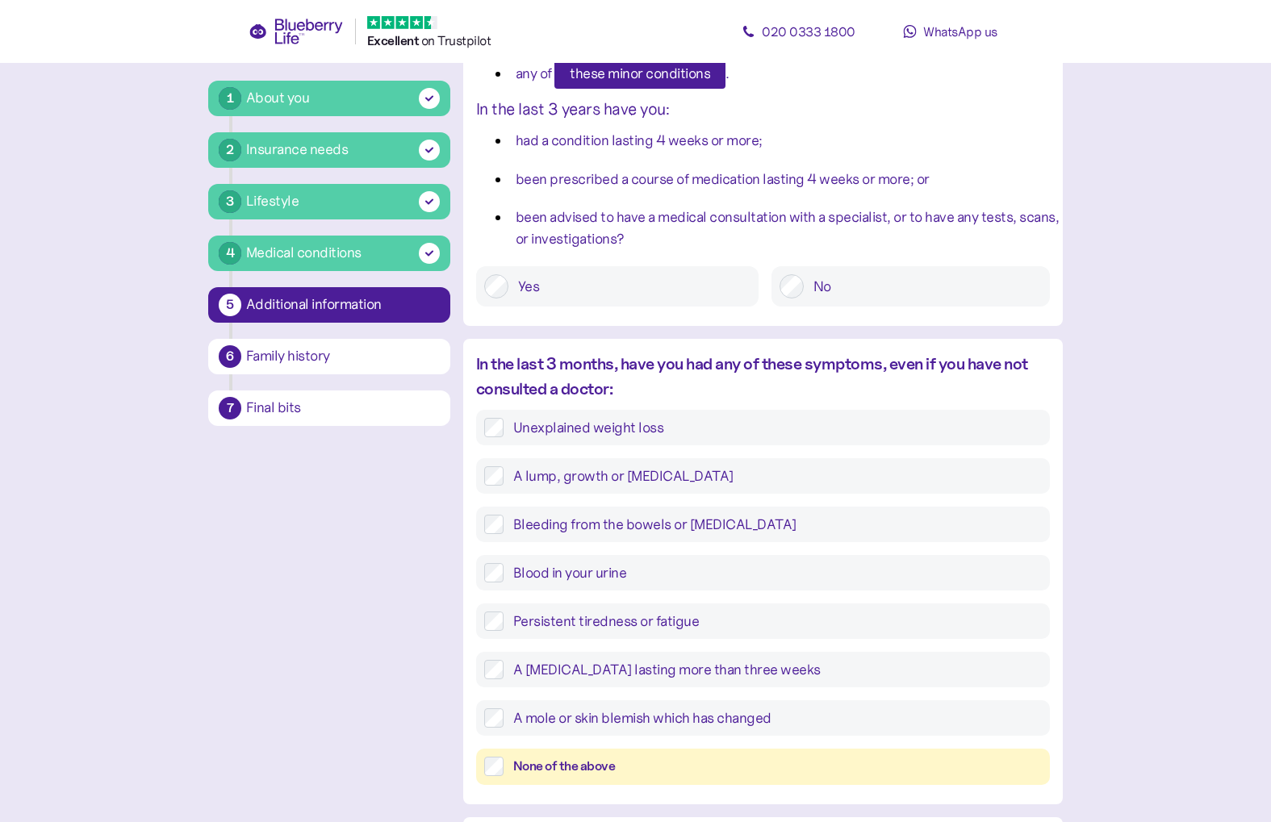
scroll to position [274, 0]
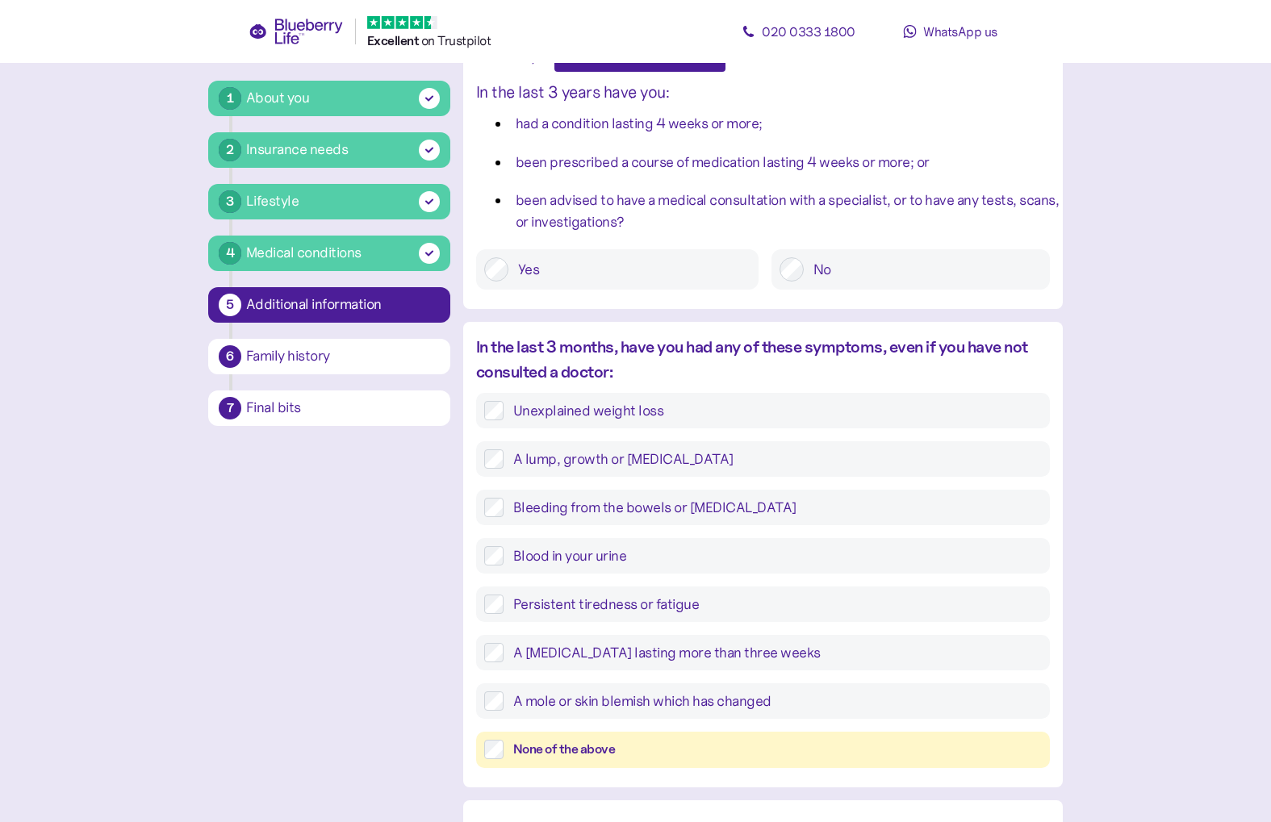
click at [560, 749] on div "None of the above" at bounding box center [777, 750] width 529 height 20
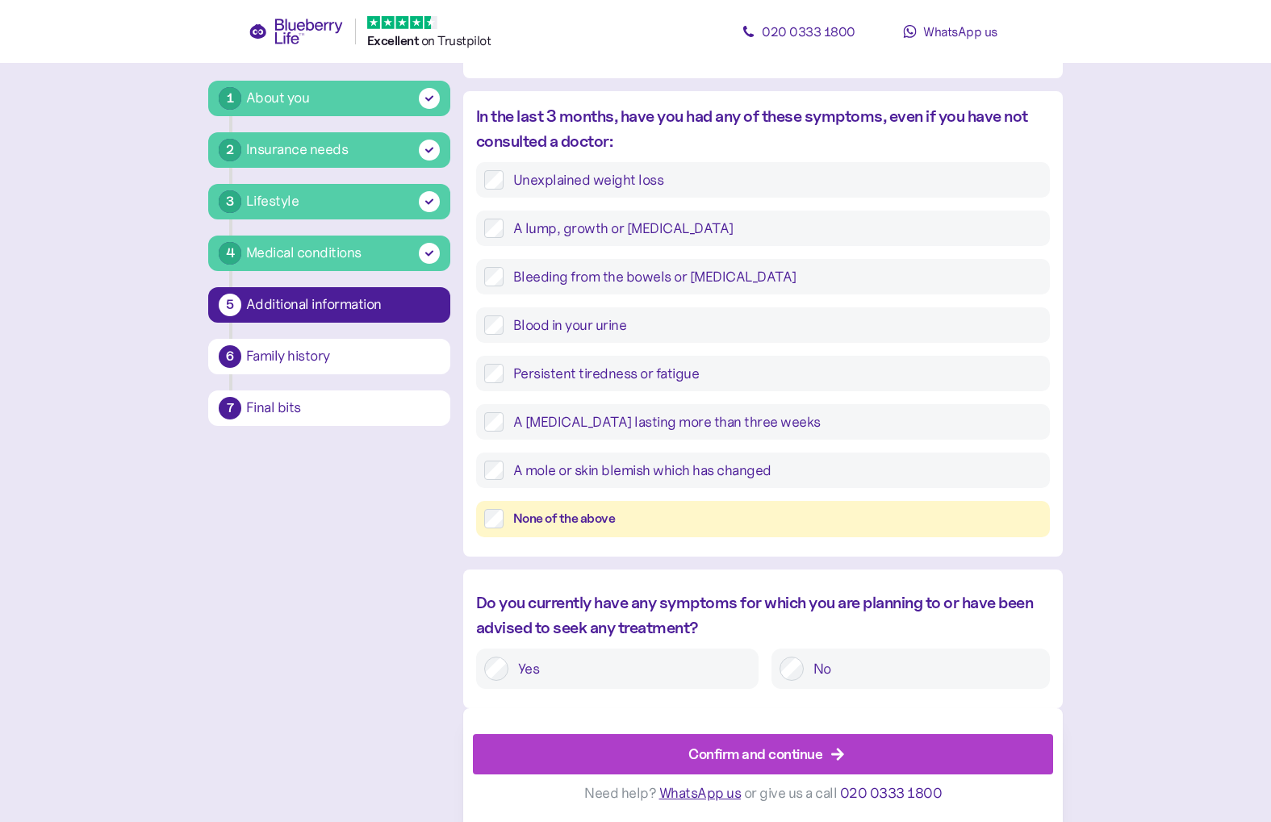
click at [759, 738] on span "Confirm and continue" at bounding box center [755, 754] width 134 height 39
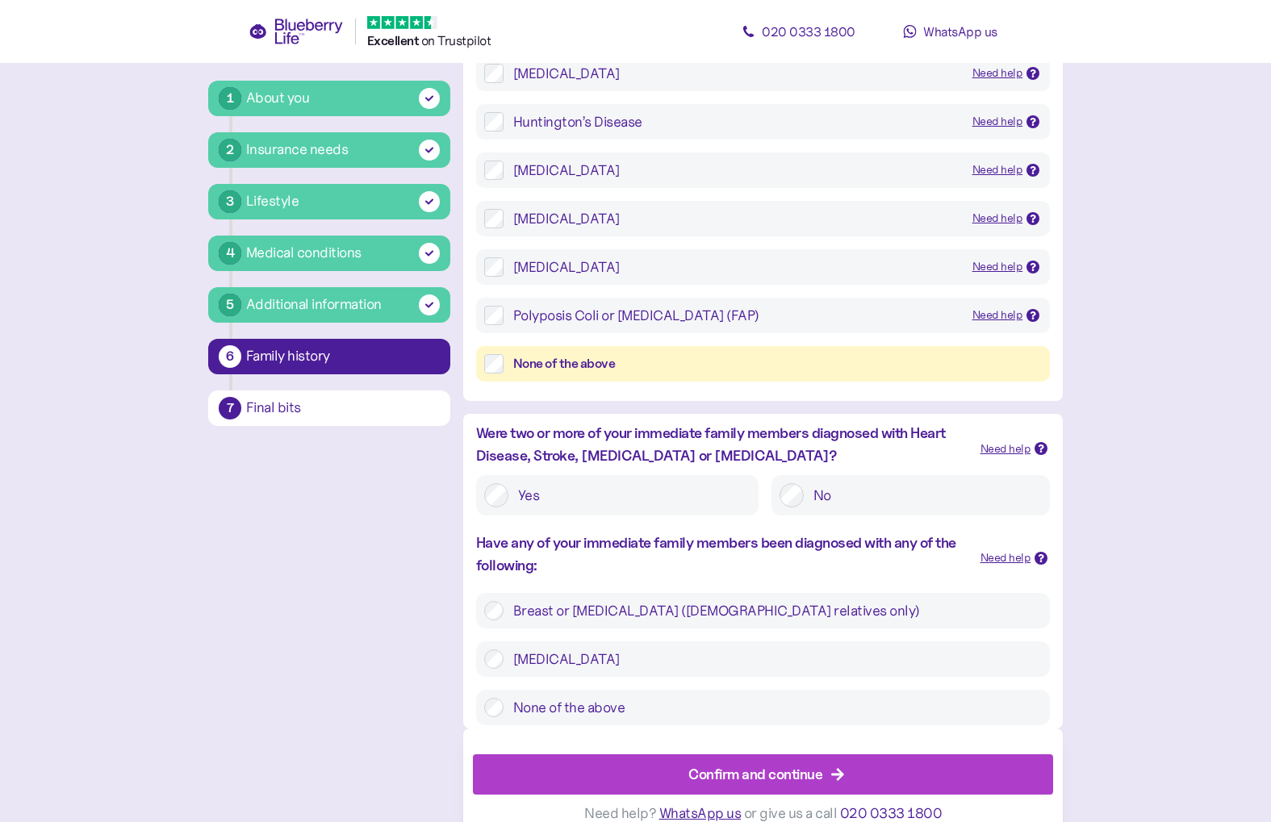
scroll to position [288, 0]
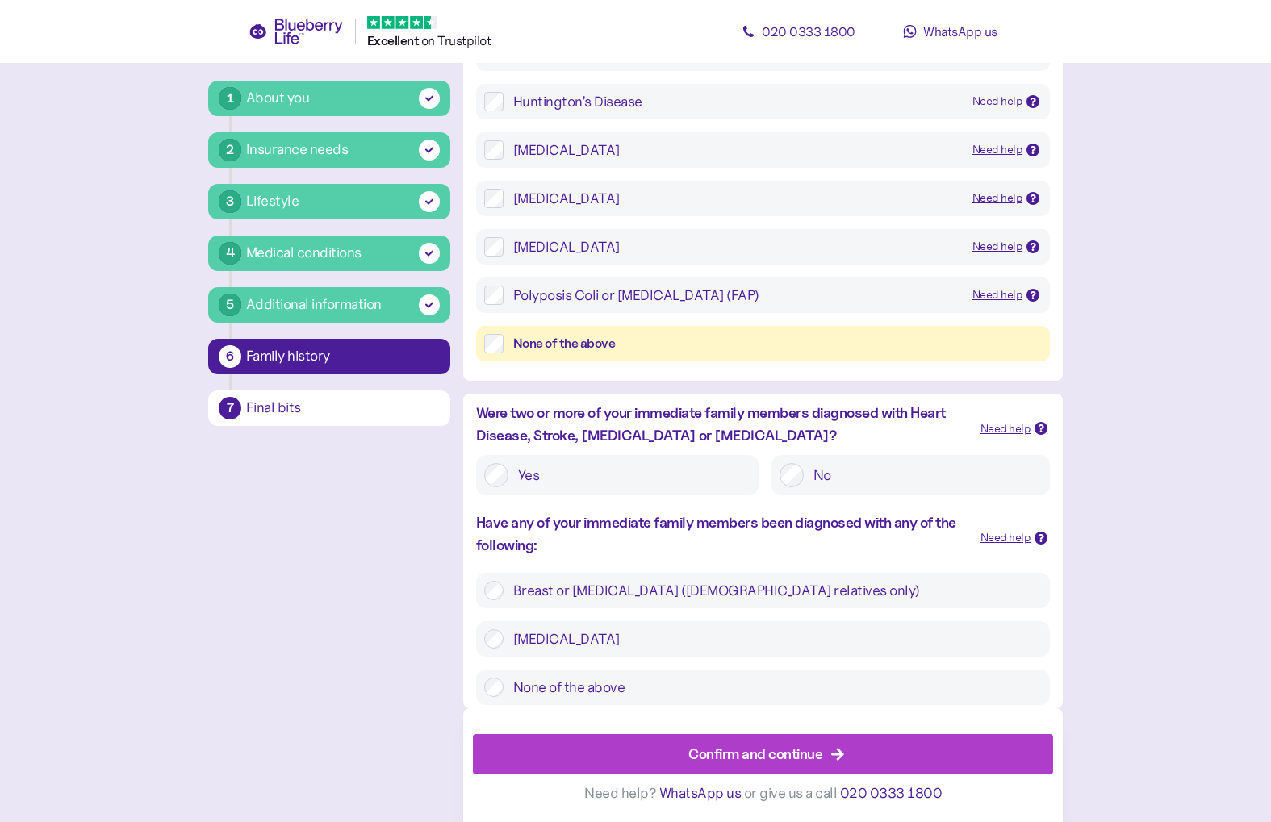
click at [648, 759] on div "Confirm and continue" at bounding box center [767, 754] width 544 height 39
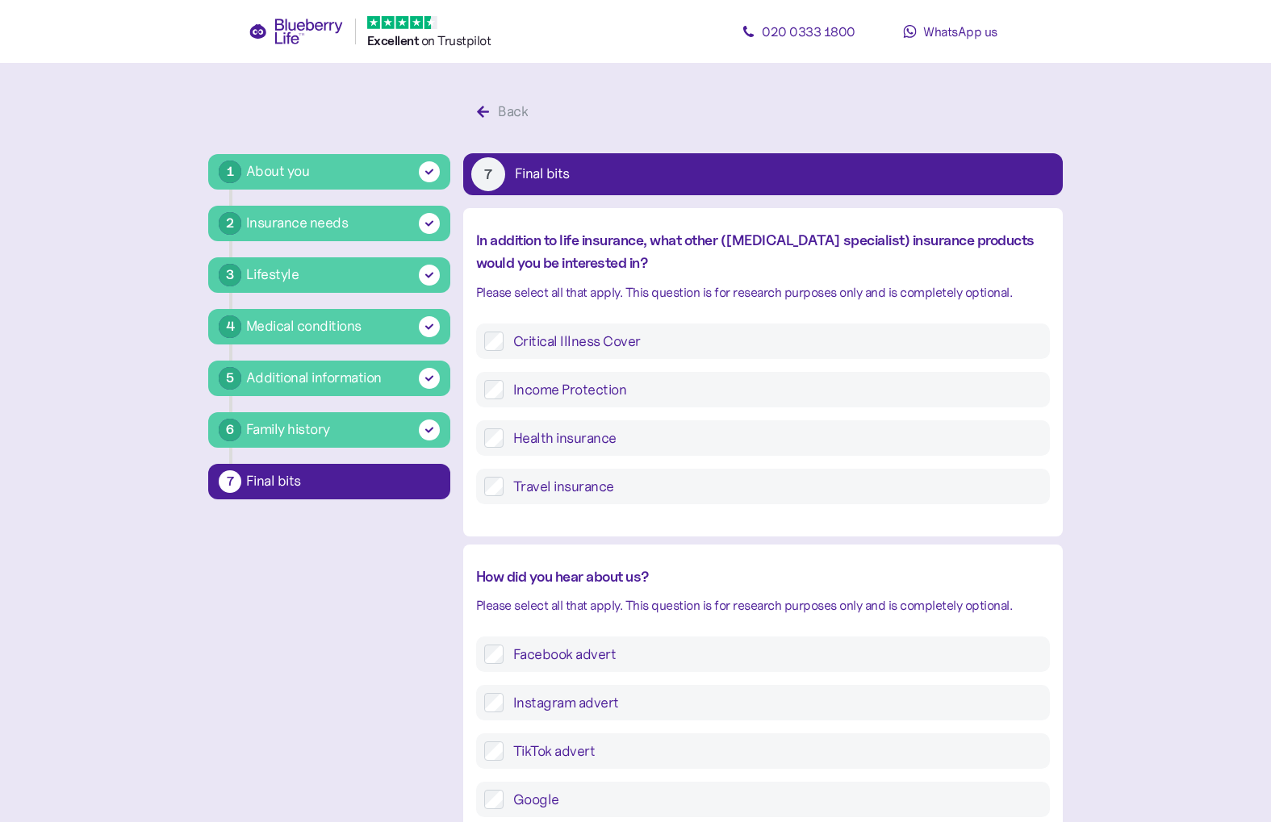
click at [543, 432] on label "Health insurance" at bounding box center [773, 438] width 538 height 19
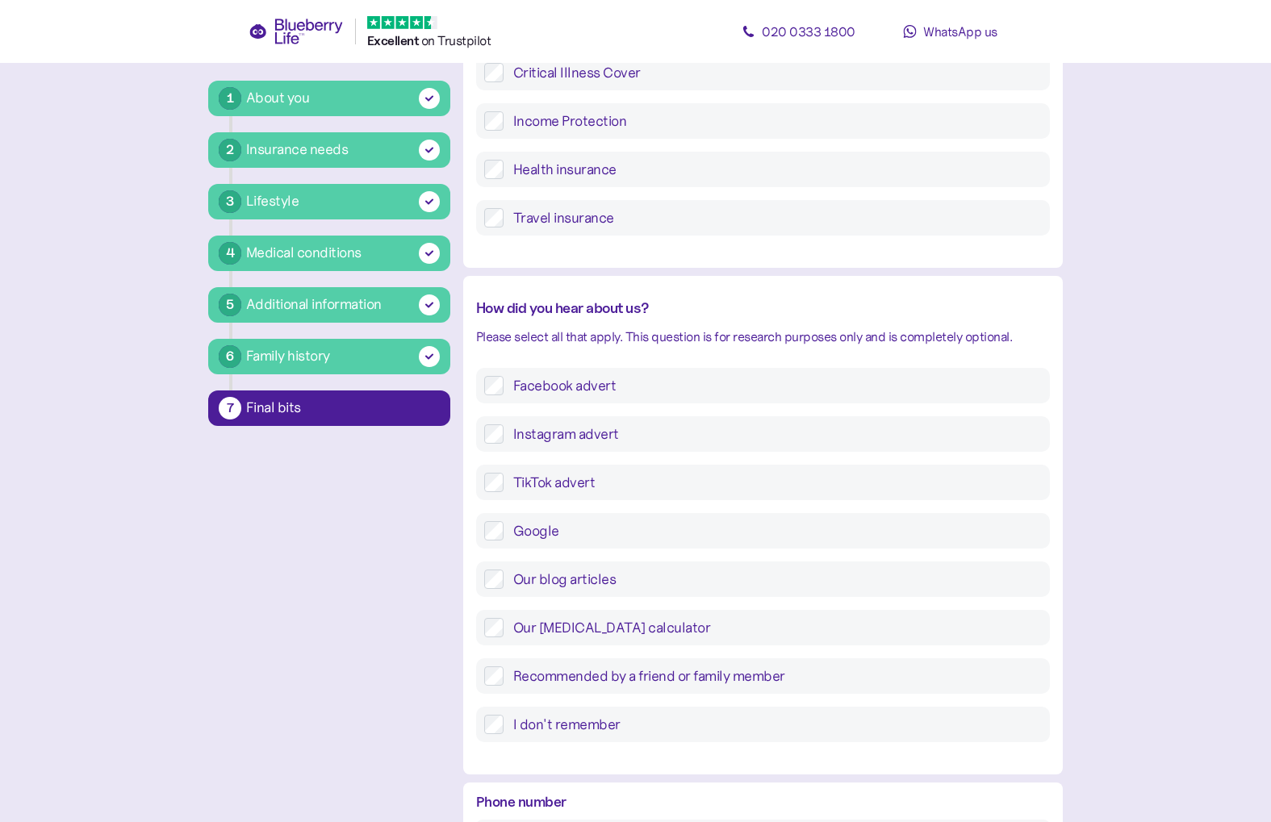
click at [545, 437] on label "Instagram advert" at bounding box center [773, 433] width 538 height 19
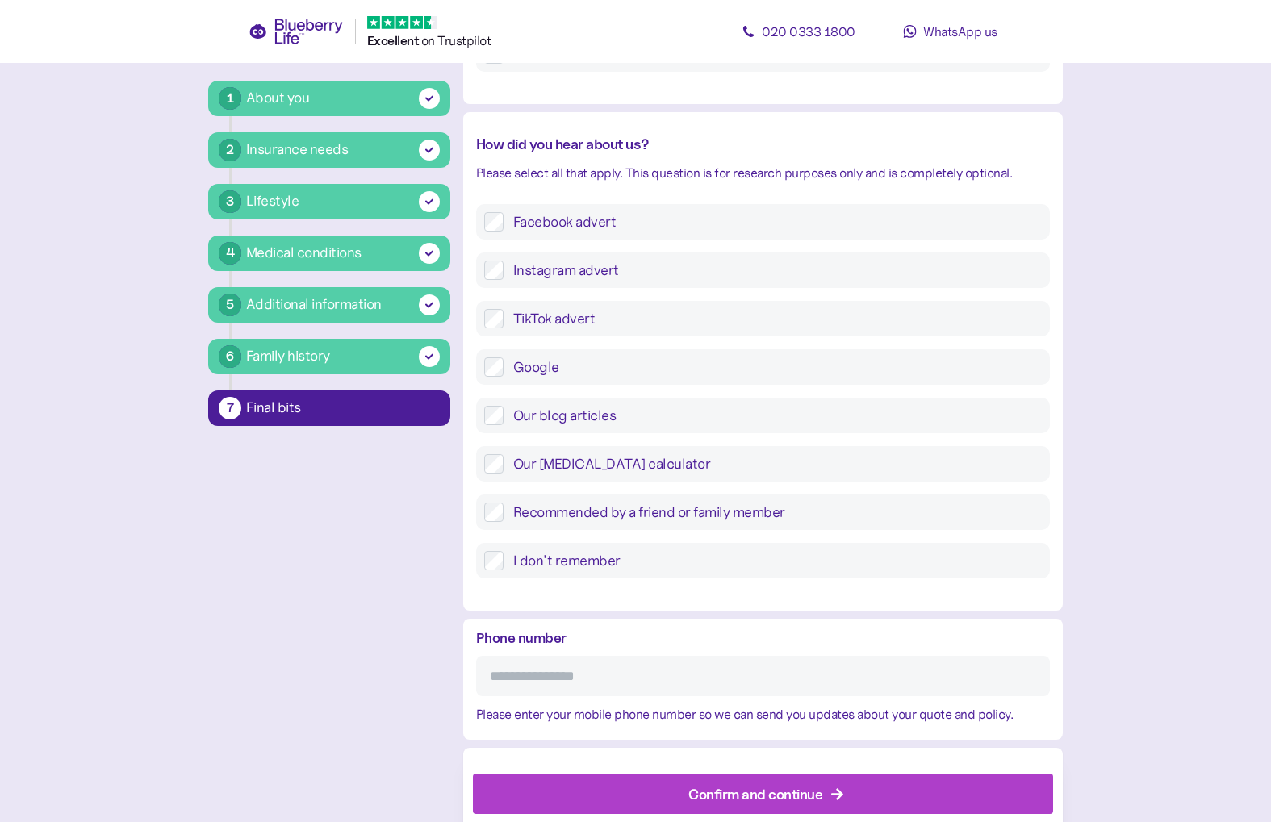
scroll to position [472, 0]
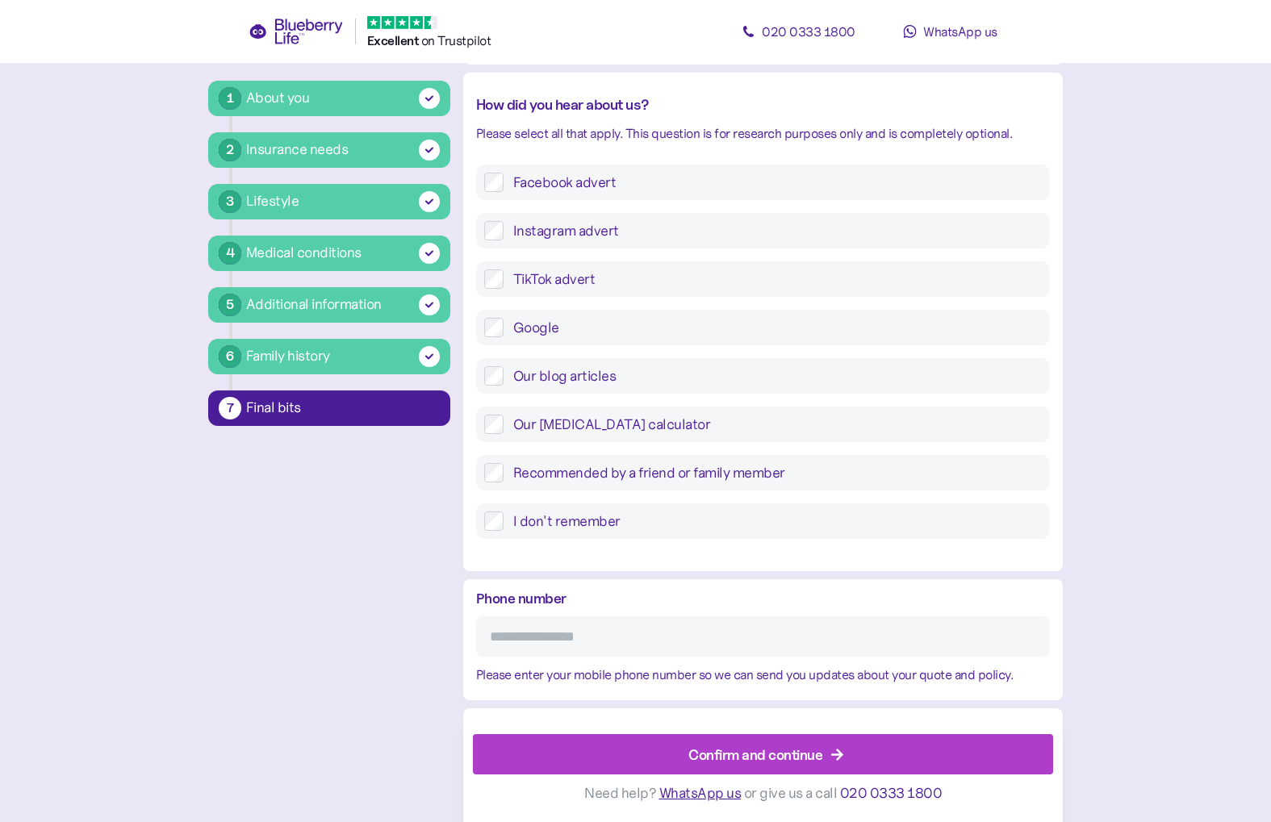
click at [593, 635] on input "Phone number" at bounding box center [763, 637] width 574 height 40
type input "**********"
click at [675, 746] on div "Confirm and continue" at bounding box center [767, 754] width 544 height 39
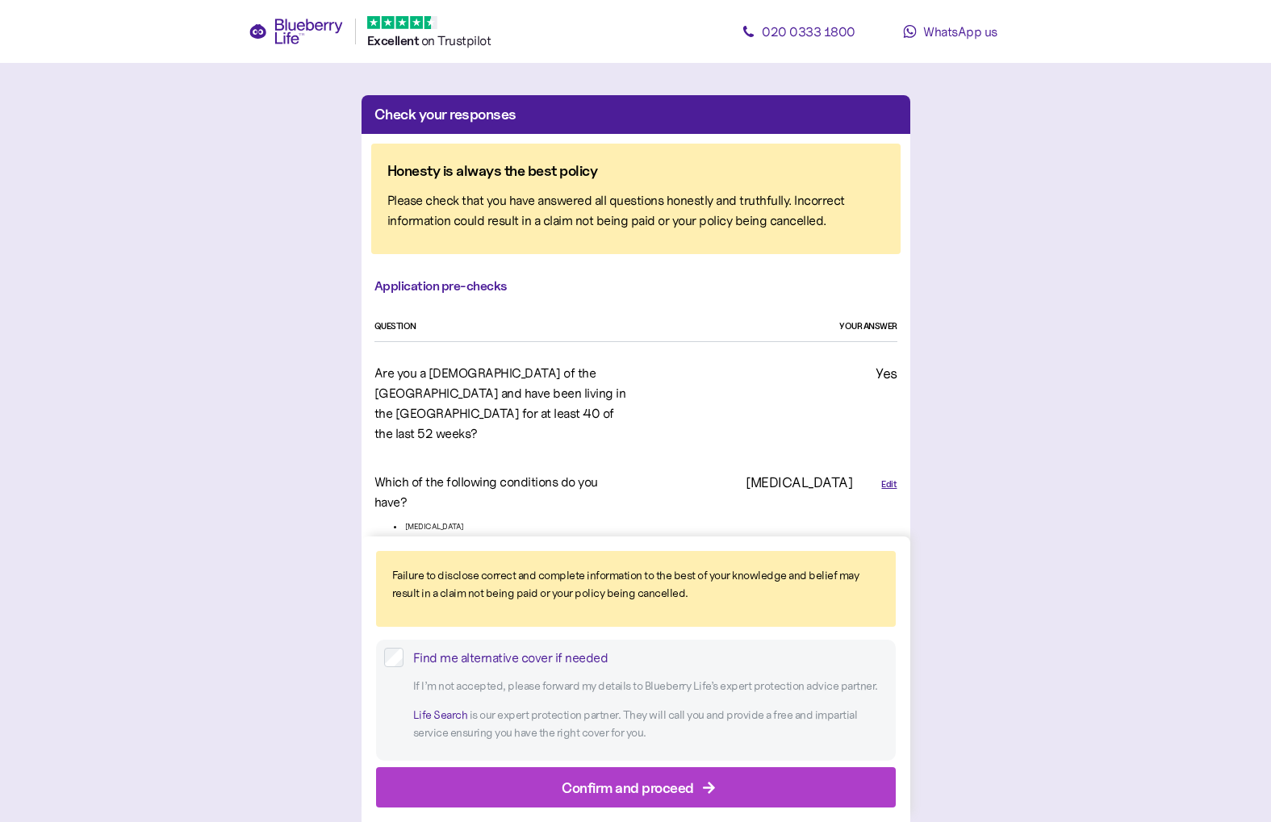
click at [521, 660] on div "Find me alternative cover if needed" at bounding box center [650, 657] width 475 height 20
click at [579, 778] on div "Confirm and proceed" at bounding box center [628, 787] width 132 height 22
